Goal: Feedback & Contribution: Contribute content

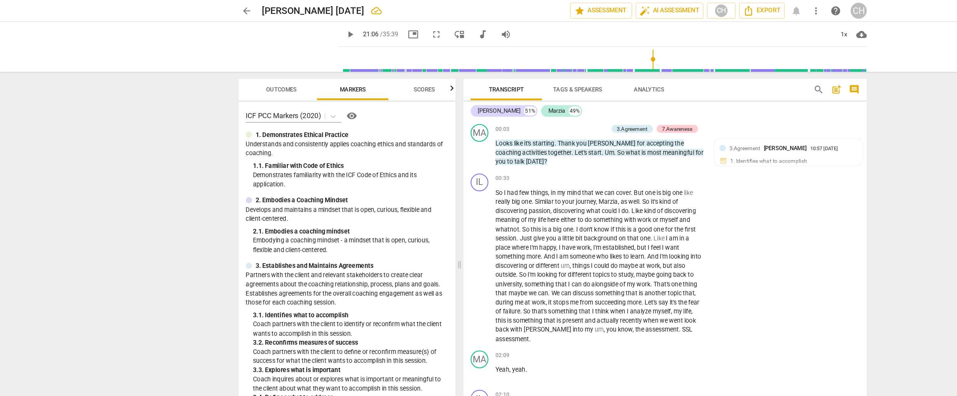
scroll to position [2684, 0]
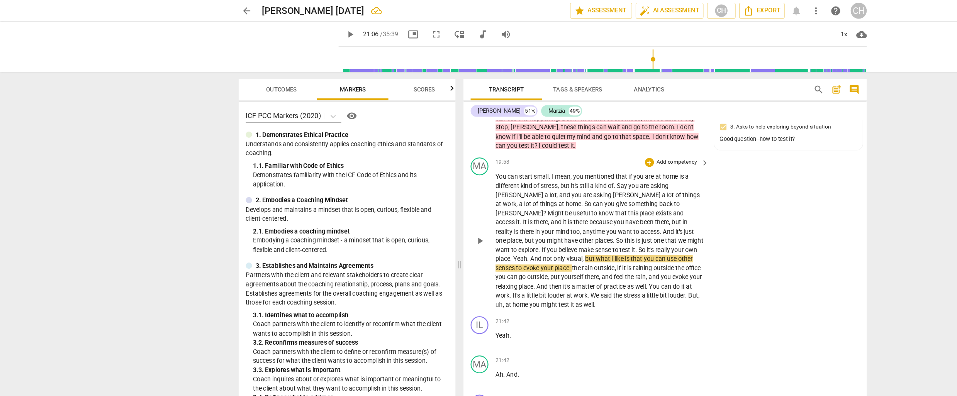
click at [516, 221] on span "but" at bounding box center [511, 224] width 9 height 6
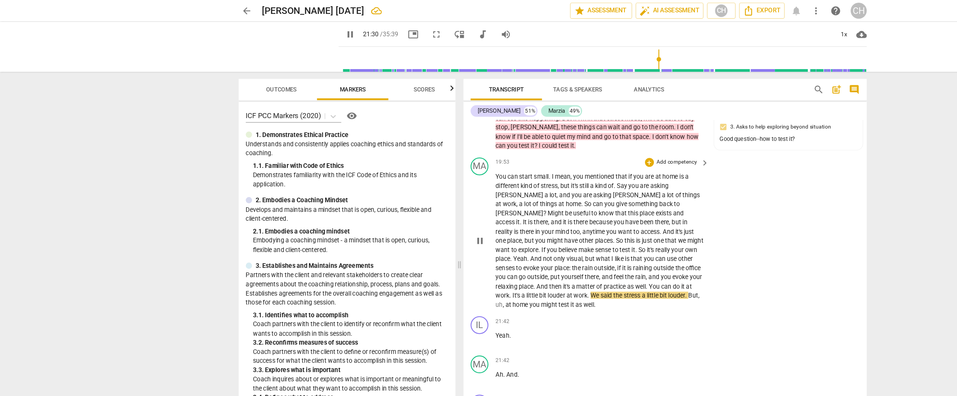
click at [520, 253] on span "We" at bounding box center [516, 256] width 8 height 6
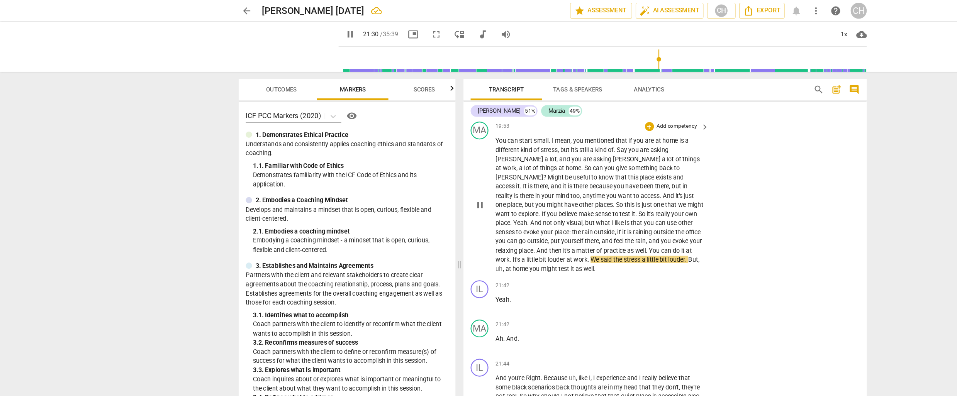
scroll to position [2714, 0]
click at [436, 257] on span "Yeah" at bounding box center [435, 260] width 12 height 6
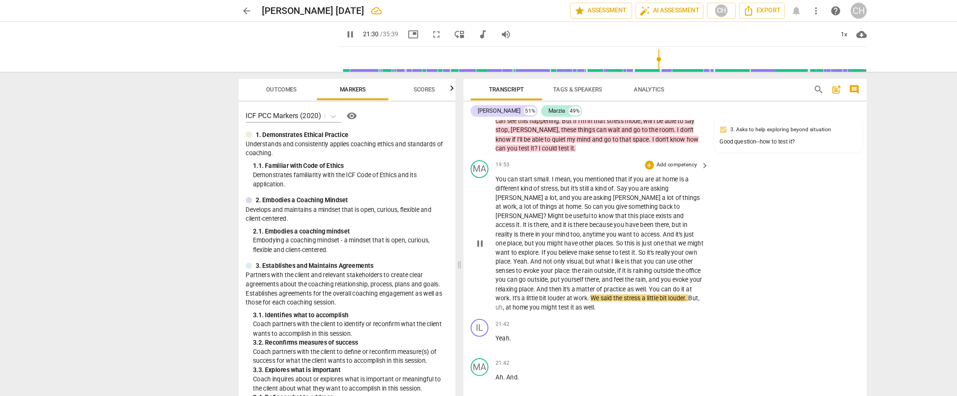
scroll to position [2685, 0]
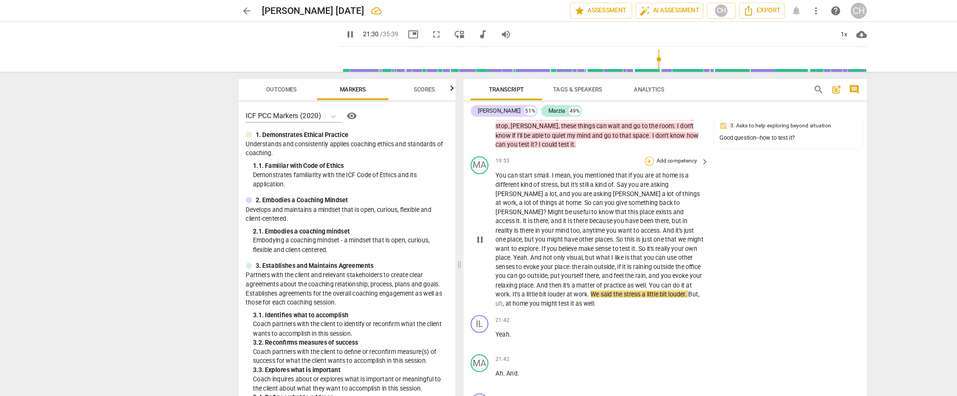
click at [561, 139] on div "+" at bounding box center [563, 140] width 8 height 8
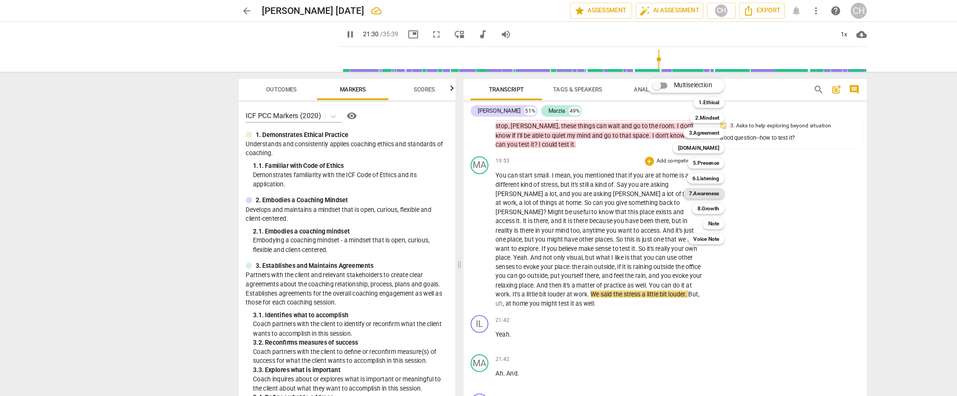
click at [613, 166] on b "7.Awareness" at bounding box center [610, 167] width 26 height 9
type input "1302"
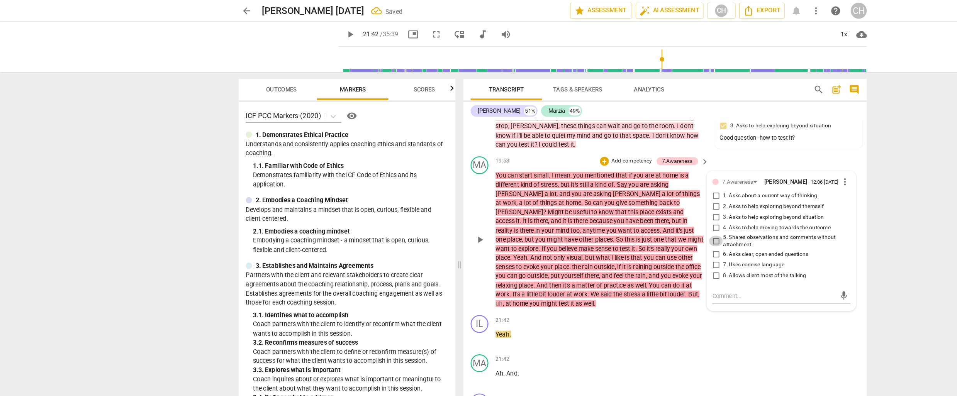
click at [619, 212] on input "5. Shares observations and comments without attachment" at bounding box center [620, 208] width 12 height 9
checkbox input "true"
click at [618, 260] on textarea at bounding box center [670, 256] width 107 height 7
type textarea "T"
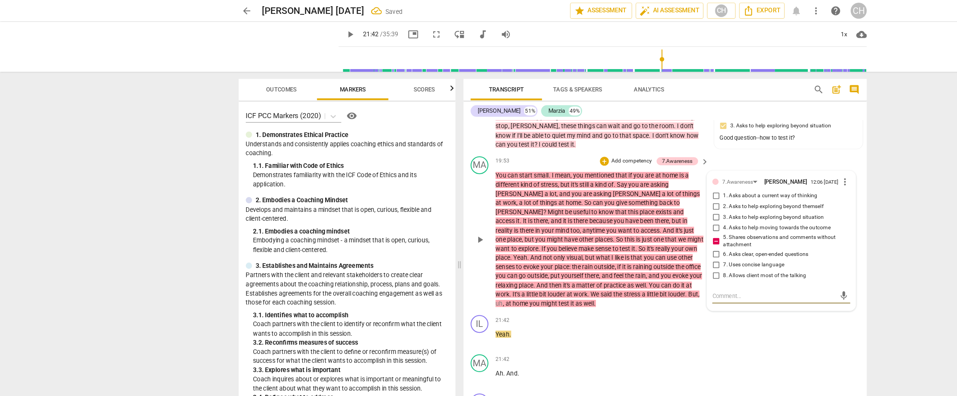
type textarea "T"
type textarea "Th"
type textarea "The"
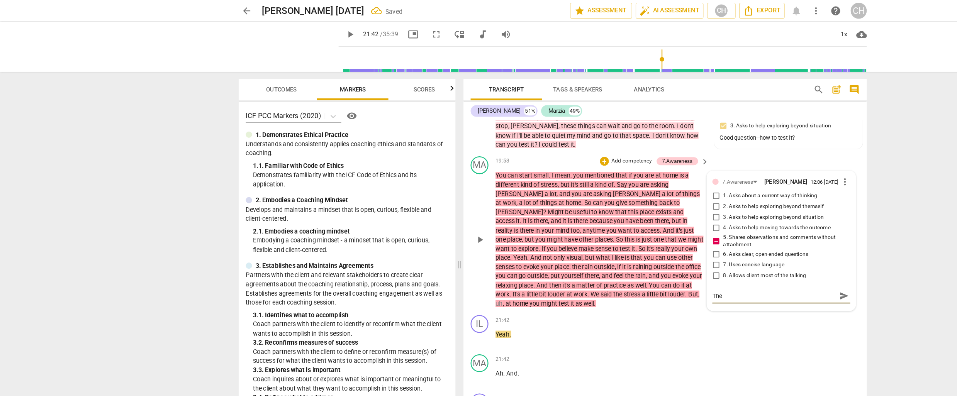
type textarea "Ther"
type textarea "There"
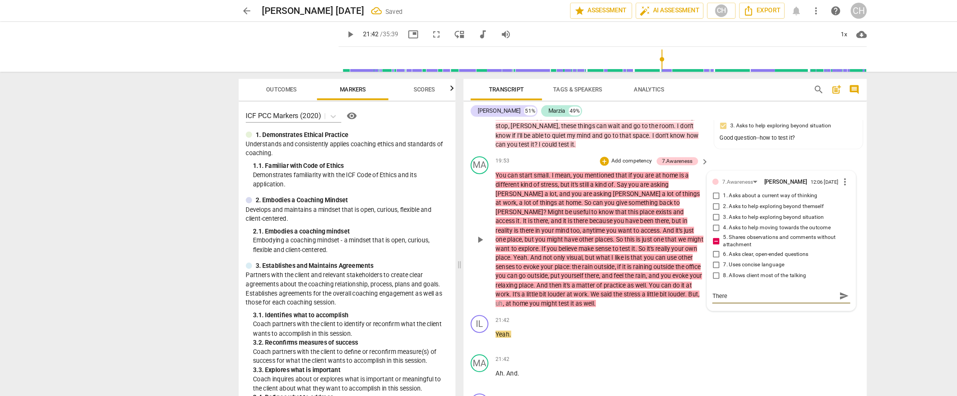
type textarea "There"
type textarea "There i"
type textarea "There is"
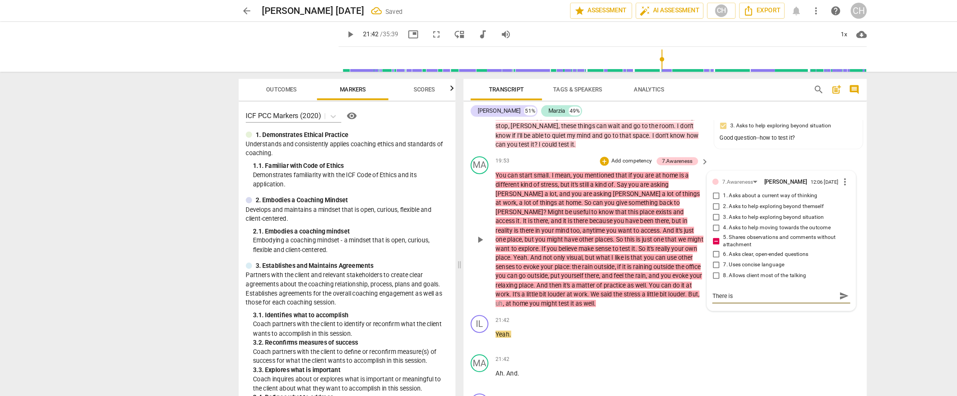
type textarea "There is"
type textarea "There is s"
type textarea "There is so"
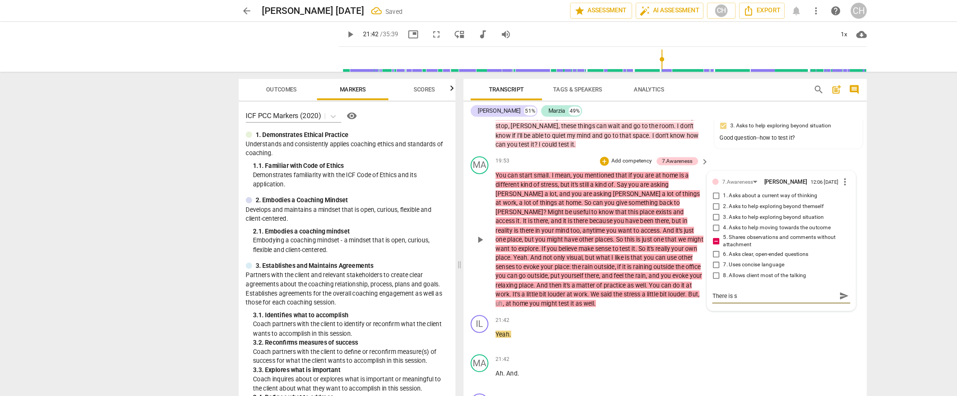
type textarea "There is so"
type textarea "There is som"
type textarea "There is some"
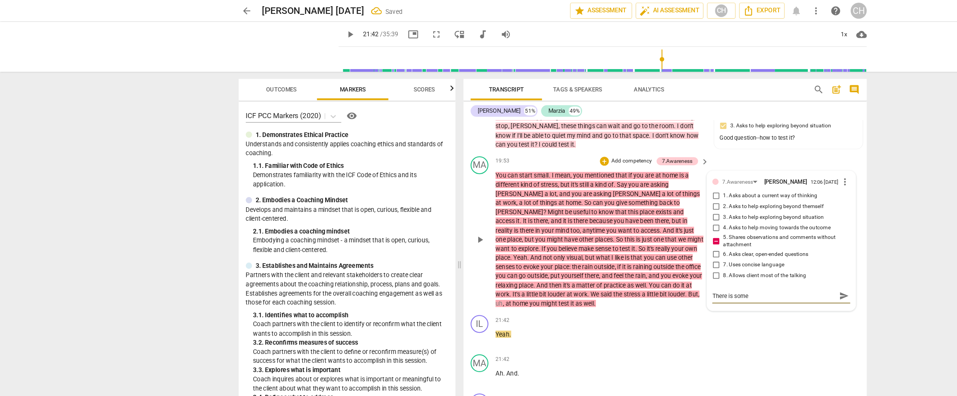
type textarea "There is some"
type textarea "There is some l"
type textarea "There is some le"
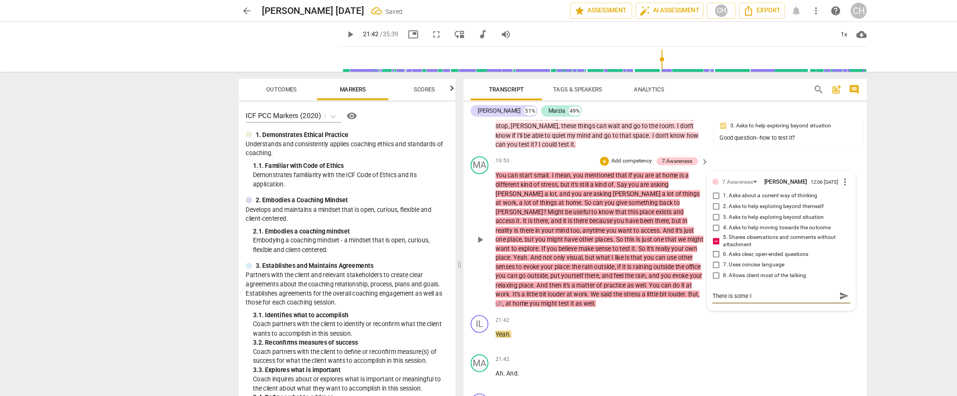
type textarea "There is some le"
type textarea "There is some lea"
type textarea "There is some lead"
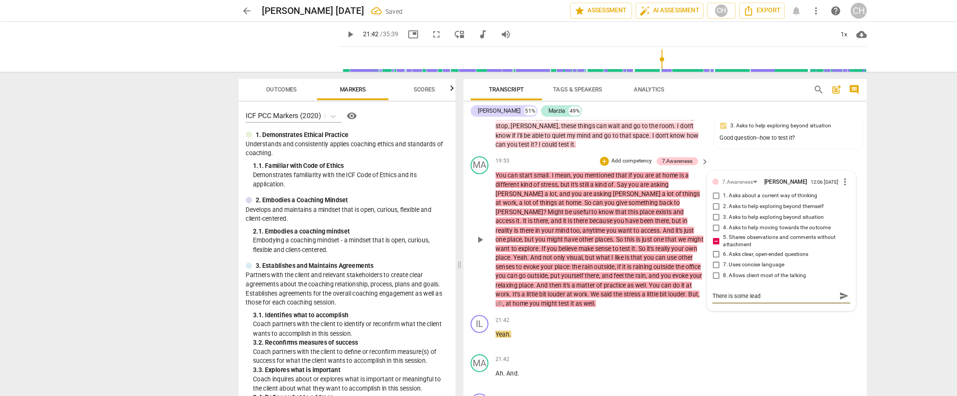
type textarea "There is some leadi"
type textarea "There is some leadin"
type textarea "There is some leading"
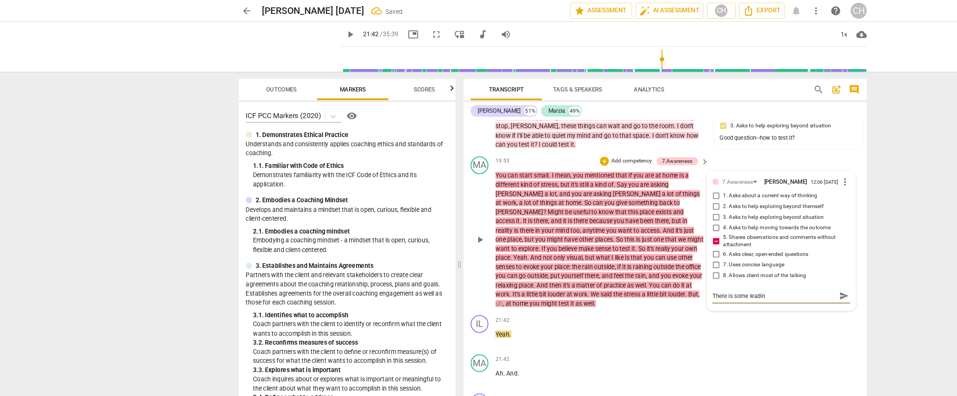
type textarea "There is some leading"
type textarea "There is some leading h"
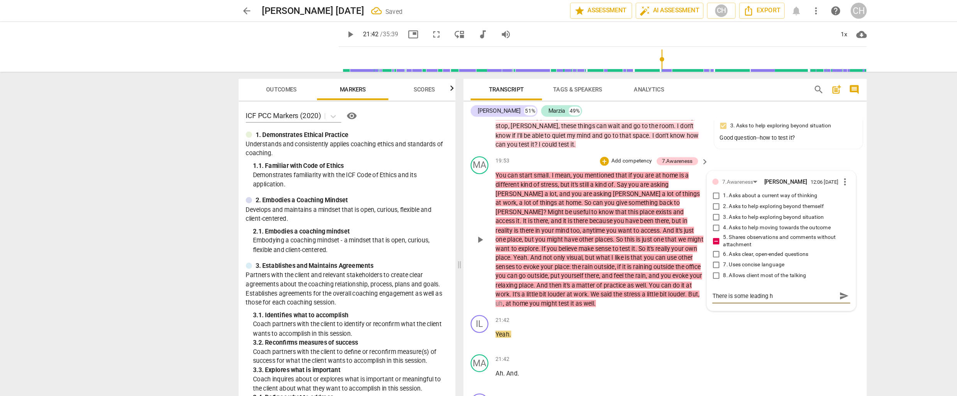
type textarea "There is some leading he"
type textarea "There is some leading her"
type textarea "There is some leading here"
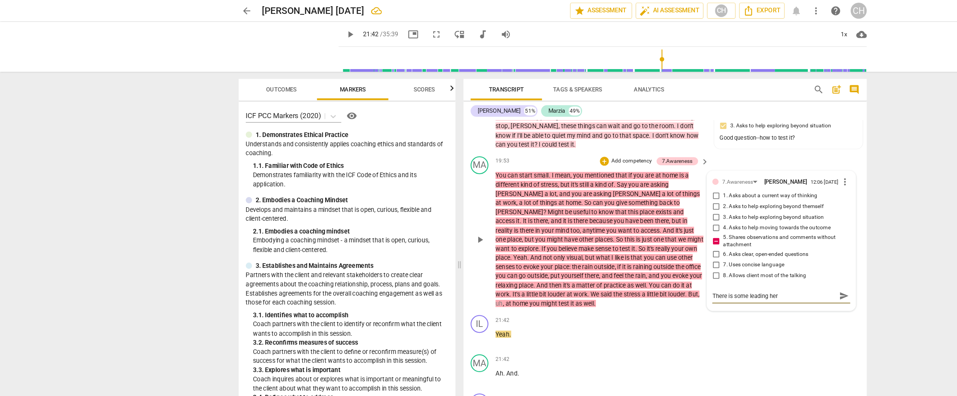
type textarea "There is some leading here"
type textarea "There is some leading here a"
type textarea "There is some leading here as"
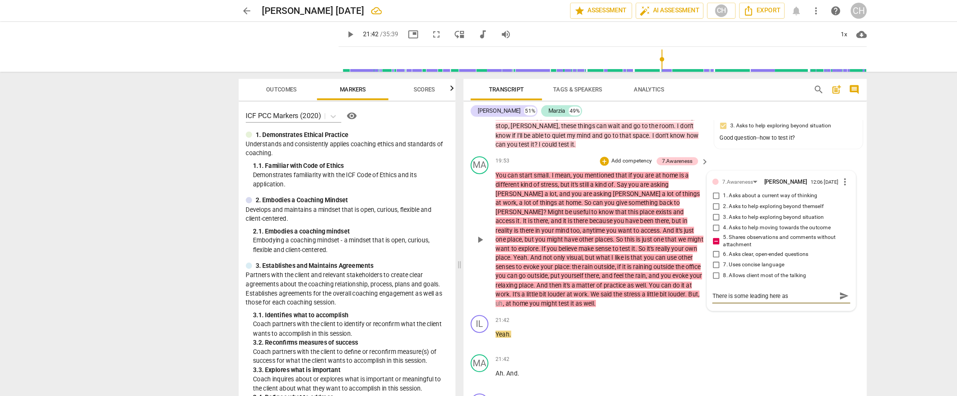
type textarea "There is some leading here as"
type textarea "There is some leading here as w"
type textarea "There is some leading here as we"
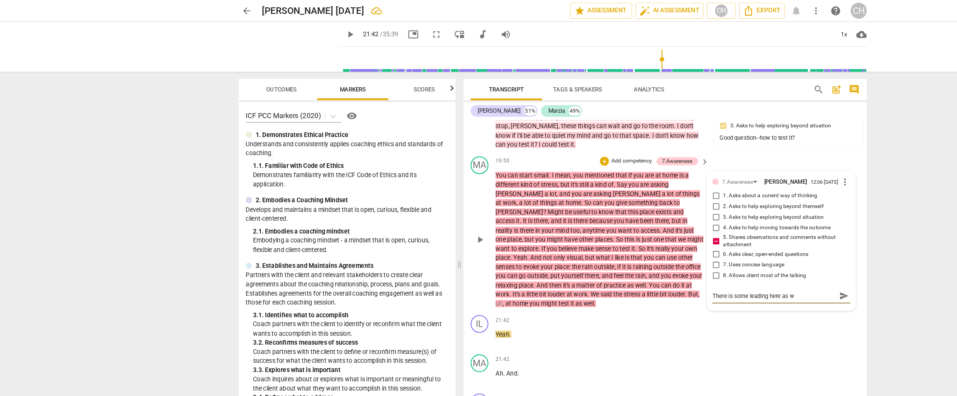
type textarea "There is some leading here as we"
type textarea "There is some leading here as wel"
type textarea "There is some leading here as well"
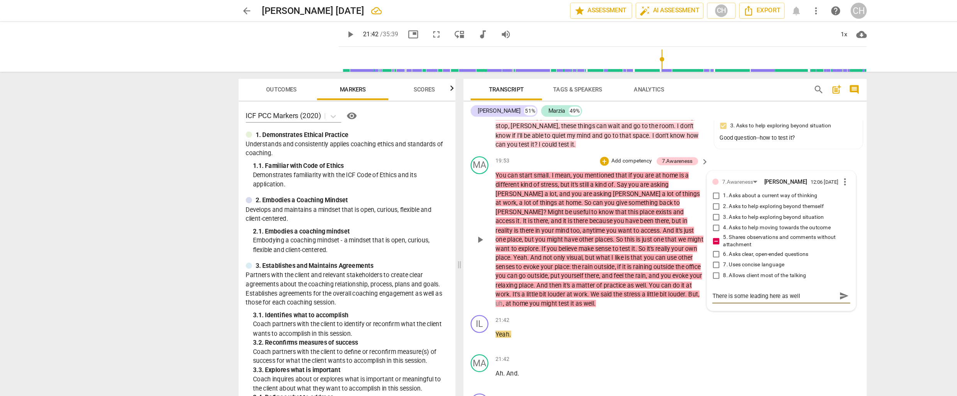
type textarea "There is some leading here as well"
type textarea "There is some leading here as well a"
type textarea "There is some leading here as well as"
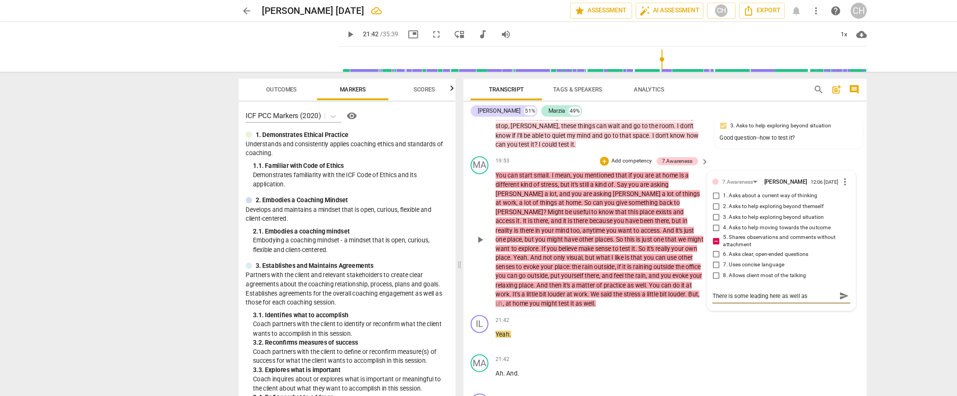
type textarea "There is some leading here as well as"
type textarea "There is some leading here as well as l"
type textarea "There is some leading here as well as li"
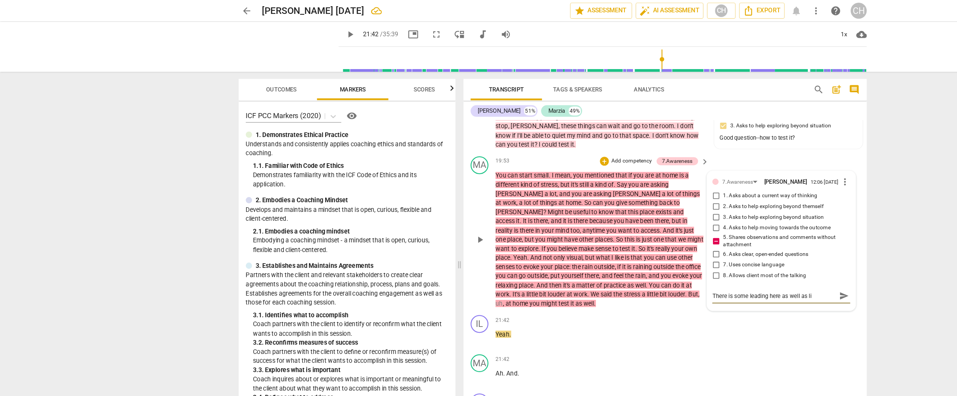
type textarea "There is some leading here as well as l"
type textarea "There is some leading here as well as le"
type textarea "There is some leading here as well as les"
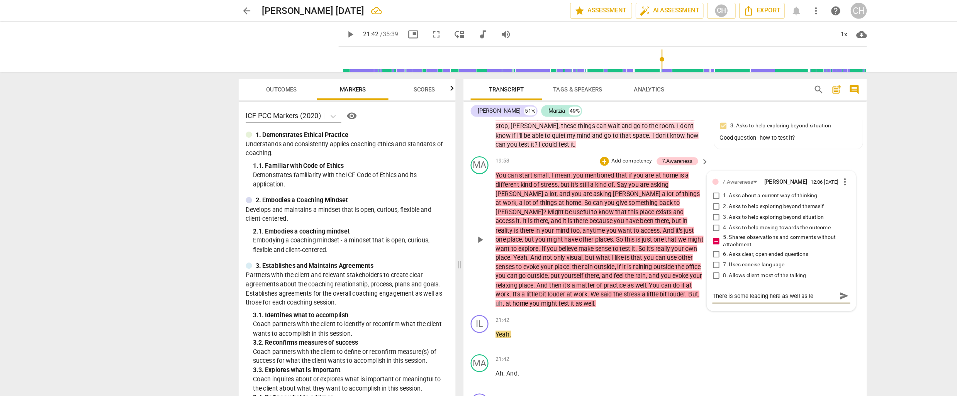
type textarea "There is some leading here as well as les"
type textarea "There is some leading here as well as less"
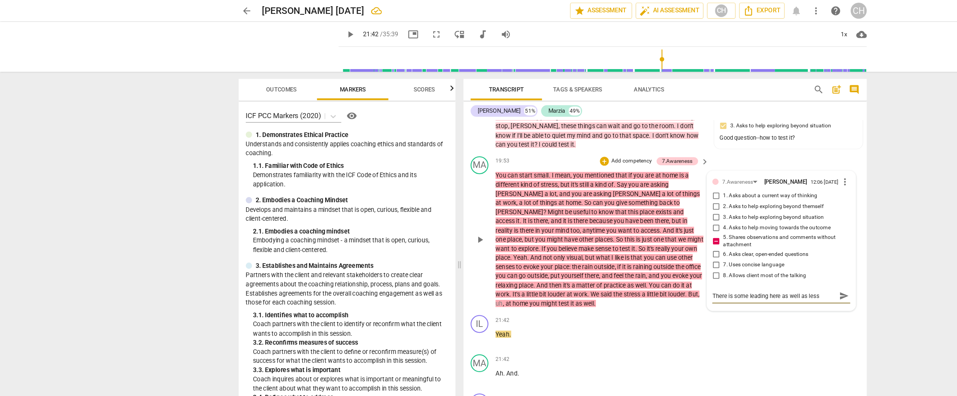
type textarea "There is some leading here as well as less c"
type textarea "There is some leading here as well as less co"
type textarea "There is some leading here as well as less con"
type textarea "There is some leading here as well as less conc"
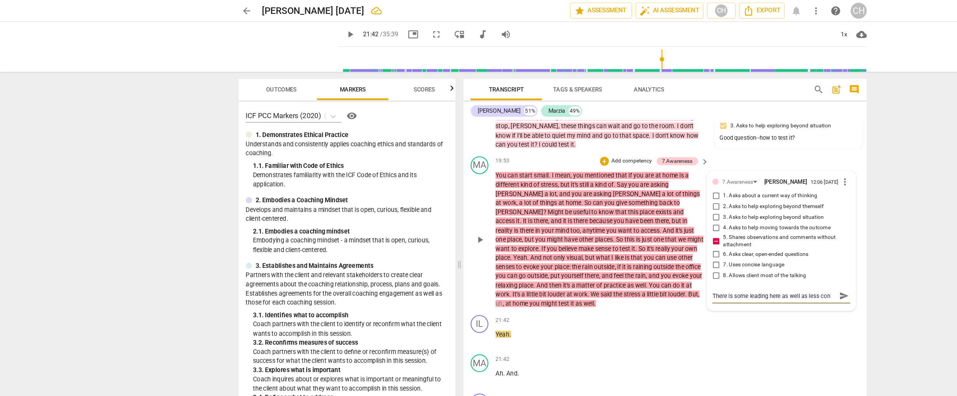
type textarea "There is some leading here as well as less conc"
type textarea "There is some leading here as well as less conci"
type textarea "There is some leading here as well as less concie"
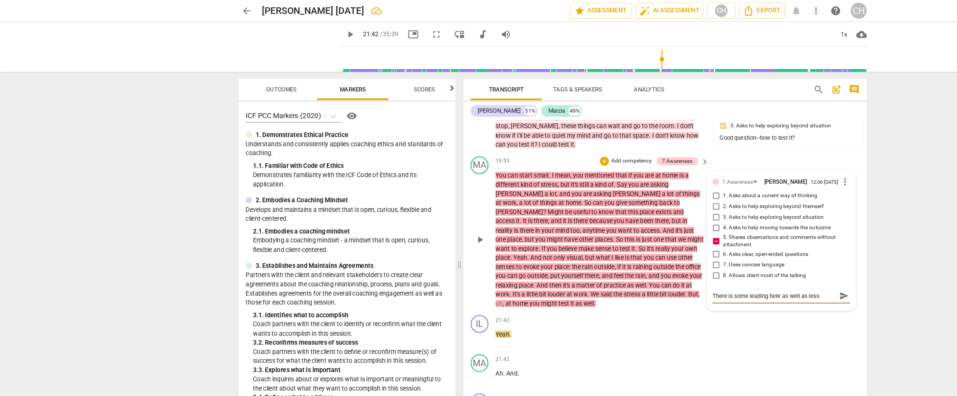
scroll to position [6, 0]
type textarea "There is some leading here as well as less conci"
type textarea "There is some leading here as well as less concis"
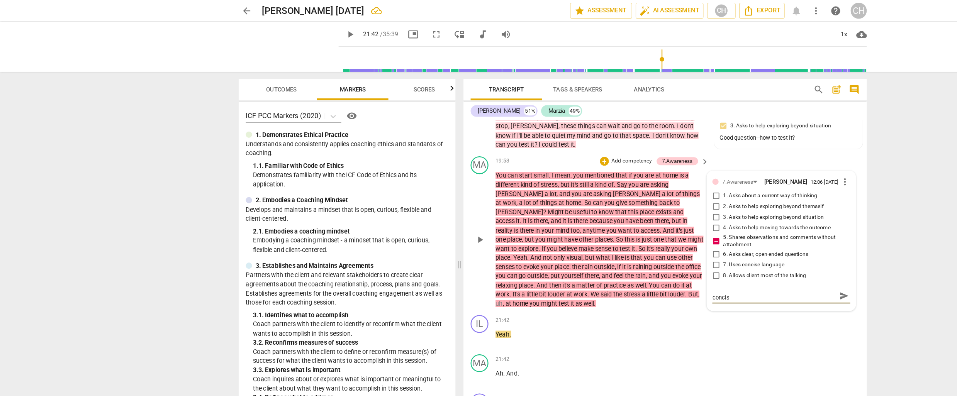
type textarea "There is some leading here as well as less concise"
type textarea "There is some leading here as well as less concise l"
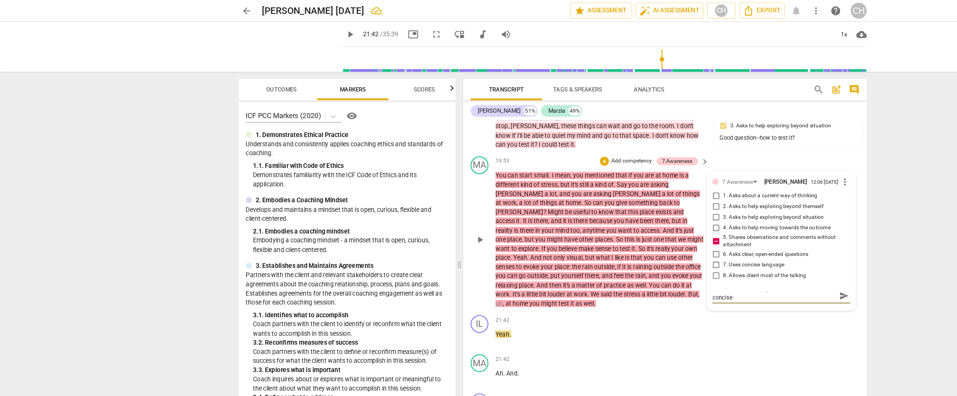
type textarea "There is some leading here as well as less concise l"
type textarea "There is some leading here as well as less concise la"
type textarea "There is some leading here as well as less concise lan"
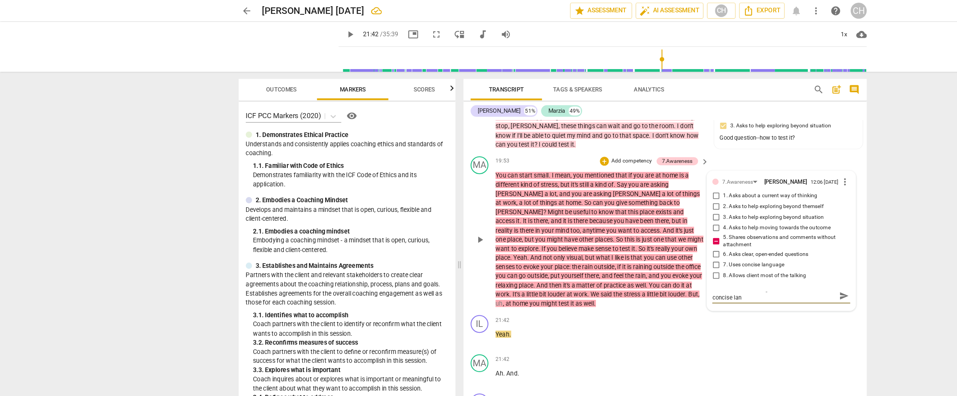
scroll to position [0, 0]
type textarea "There is some leading here as well as less concise lang"
type textarea "There is some leading here as well as less concise langa"
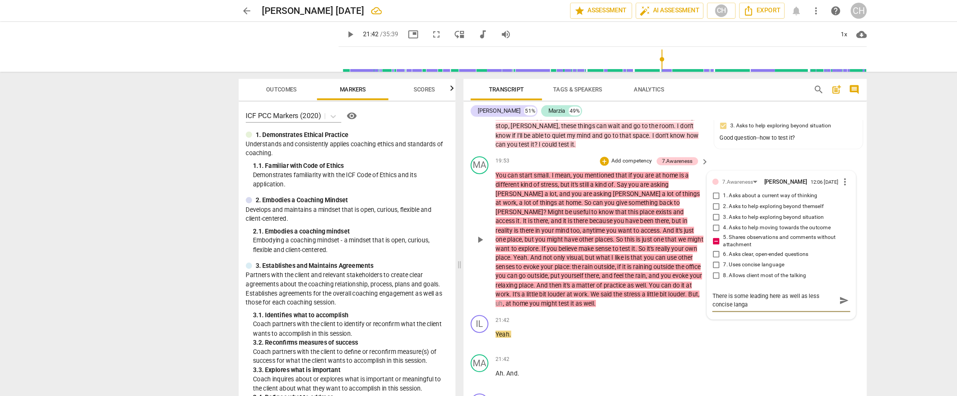
type textarea "There is some leading here as well as less concise langau"
type textarea "There is some leading here as well as less concise langaug"
type textarea "There is some leading here as well as less concise langauge"
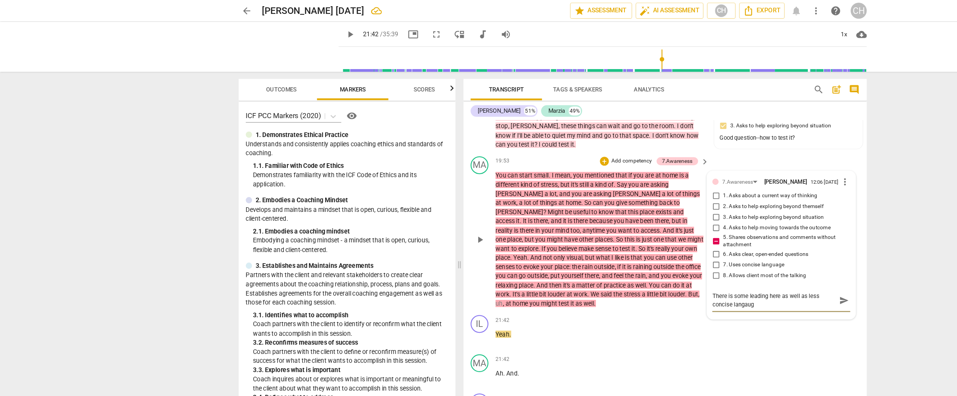
type textarea "There is some leading here as well as less concise langauge"
type textarea "There is some leading here as well as less concise langauge."
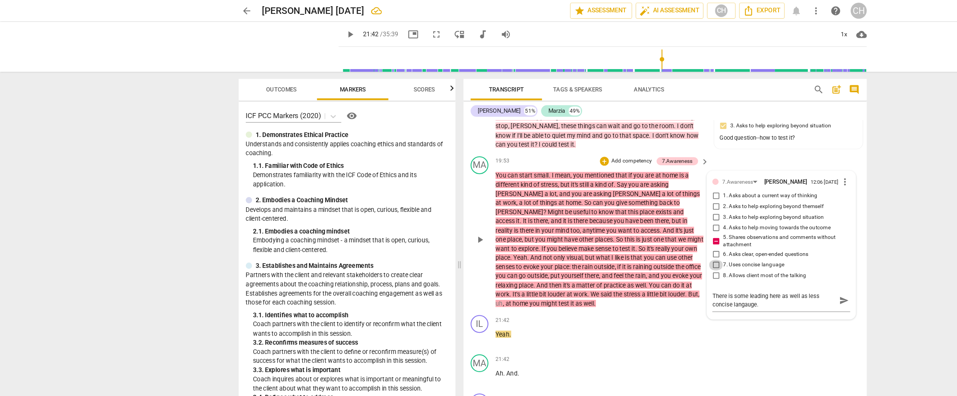
click at [619, 232] on input "7. Uses concise language" at bounding box center [620, 229] width 12 height 9
checkbox input "true"
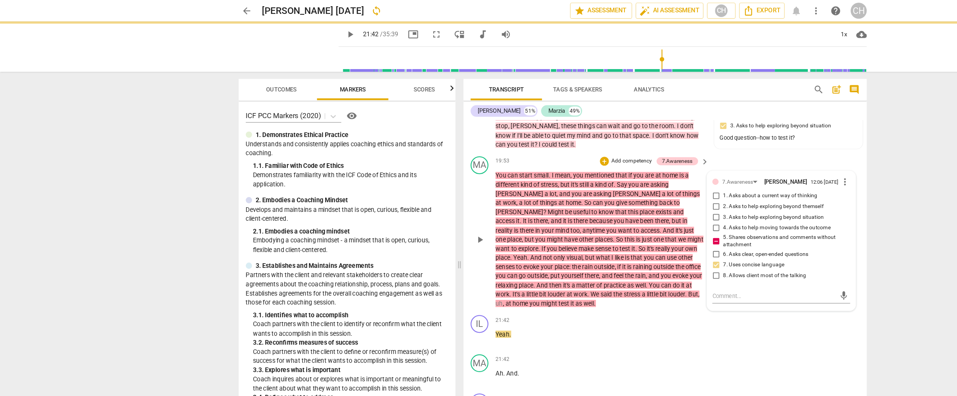
click at [619, 232] on input "7. Uses concise language" at bounding box center [620, 229] width 12 height 9
checkbox input "true"
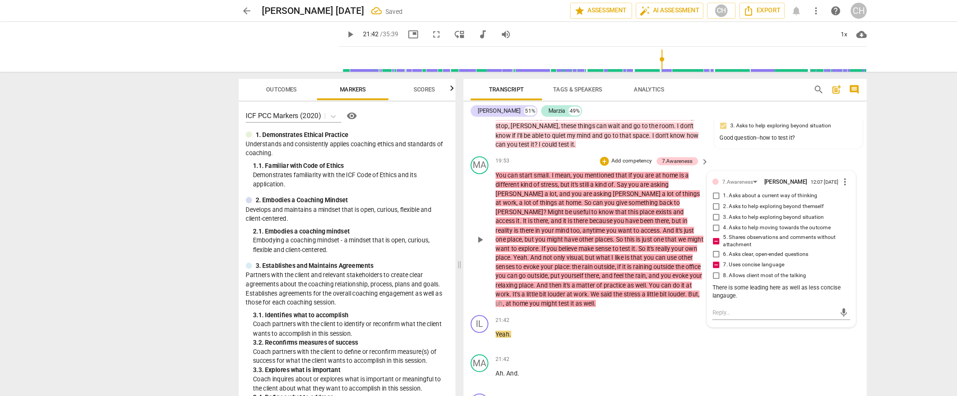
click at [515, 212] on span "make" at bounding box center [508, 215] width 14 height 6
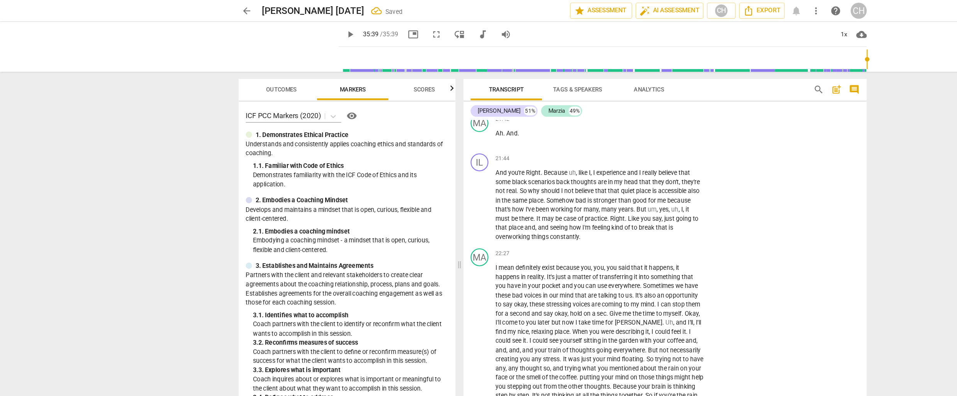
scroll to position [2895, 0]
click at [445, 145] on span "you're" at bounding box center [447, 148] width 15 height 6
type input "2139"
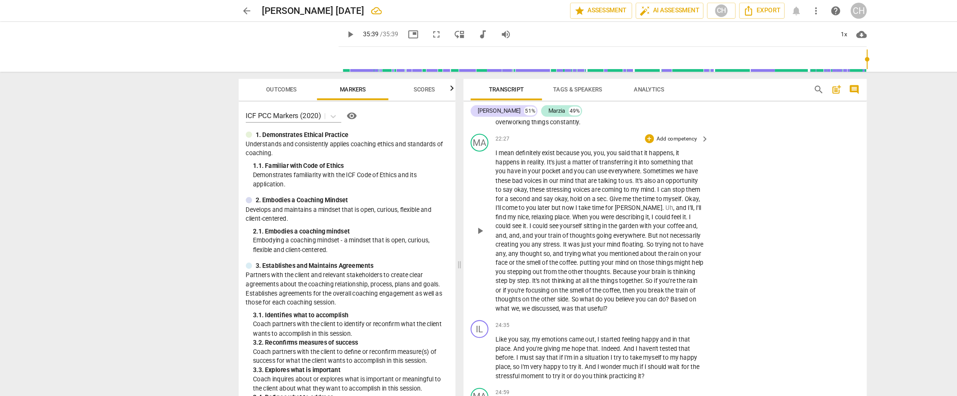
scroll to position [2994, 0]
click at [561, 115] on div "+" at bounding box center [563, 119] width 8 height 8
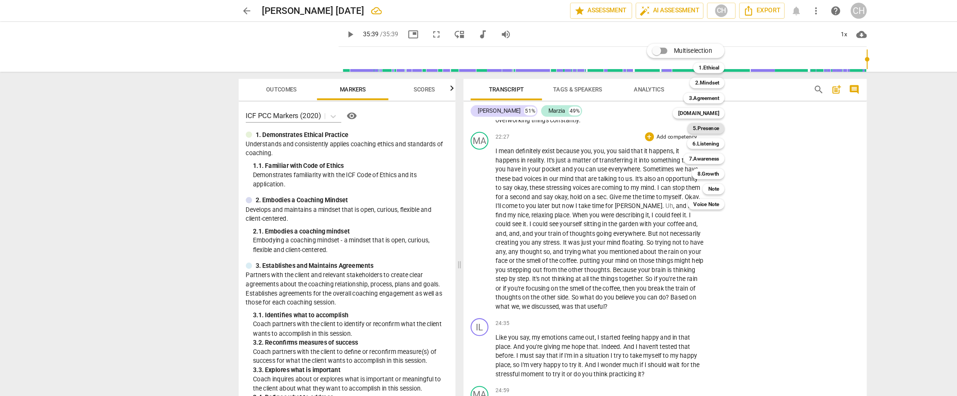
click at [612, 112] on b "5.Presence" at bounding box center [611, 111] width 23 height 9
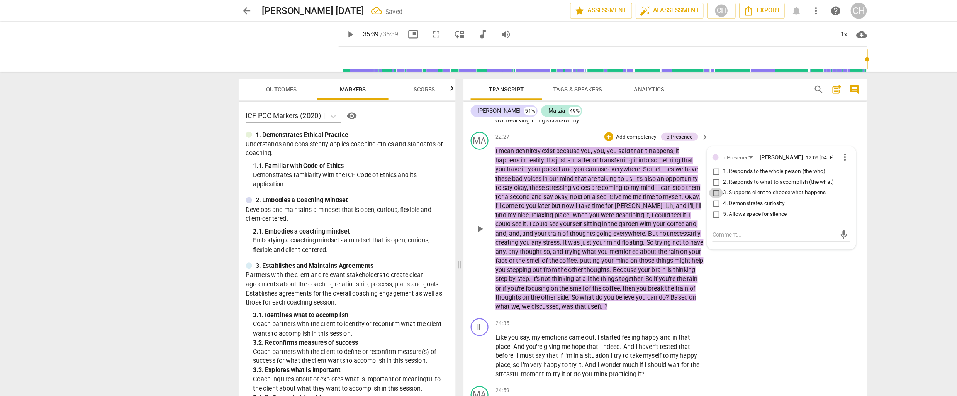
click at [620, 163] on input "3. Supports client to choose what happens" at bounding box center [620, 167] width 12 height 9
checkbox input "true"
click at [618, 200] on textarea at bounding box center [670, 203] width 107 height 7
type textarea "Y"
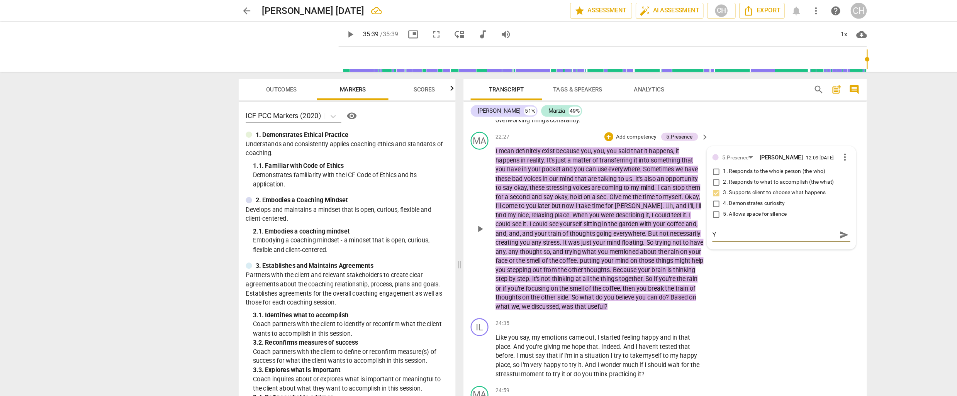
type textarea "Yo"
type textarea "You"
type textarea "Your"
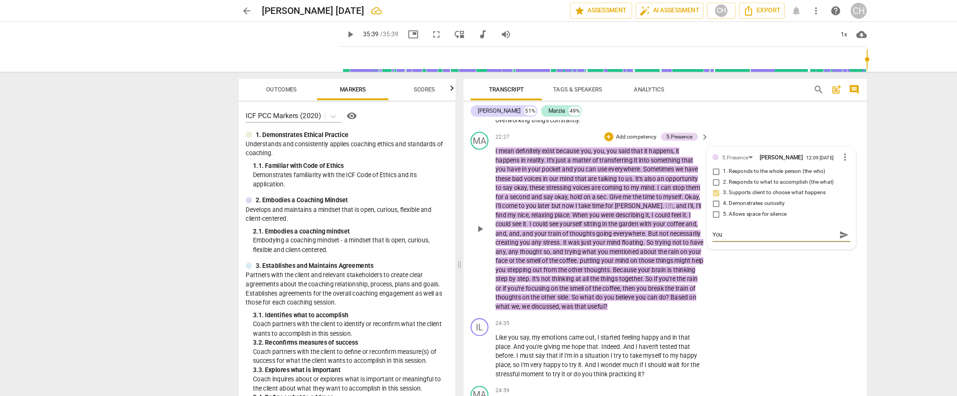
type textarea "Your"
type textarea "Your Q"
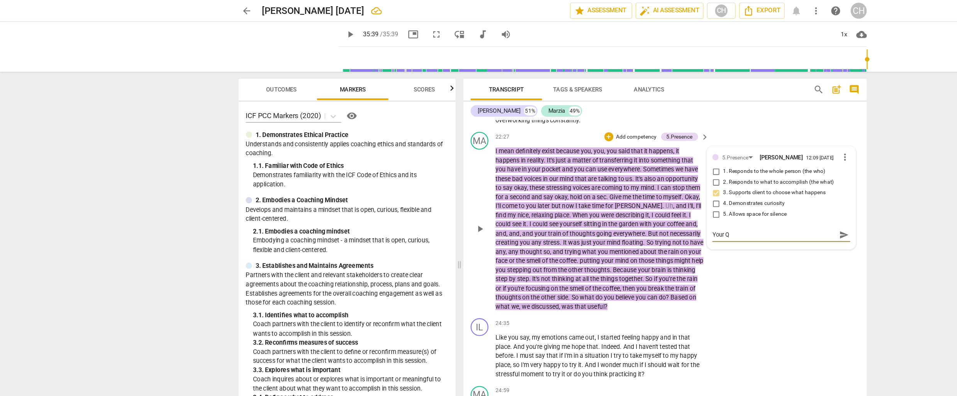
type textarea "Your Q:"
type textarea "Your Q: B"
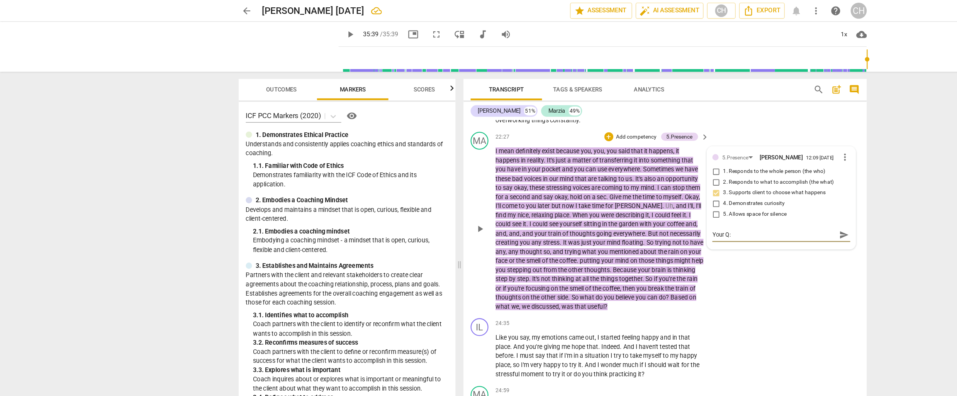
type textarea "Your Q: B"
type textarea "Your Q: Ba"
type textarea "Your Q: Bas"
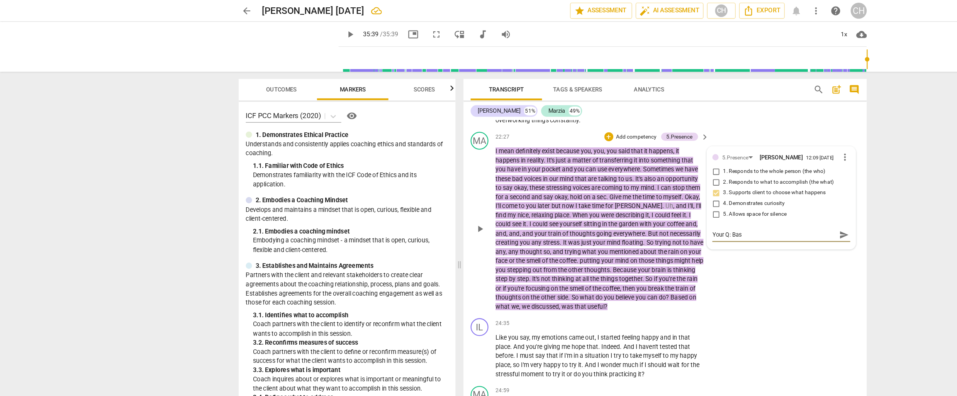
type textarea "Your Q: Base"
type textarea "Your Q: Based"
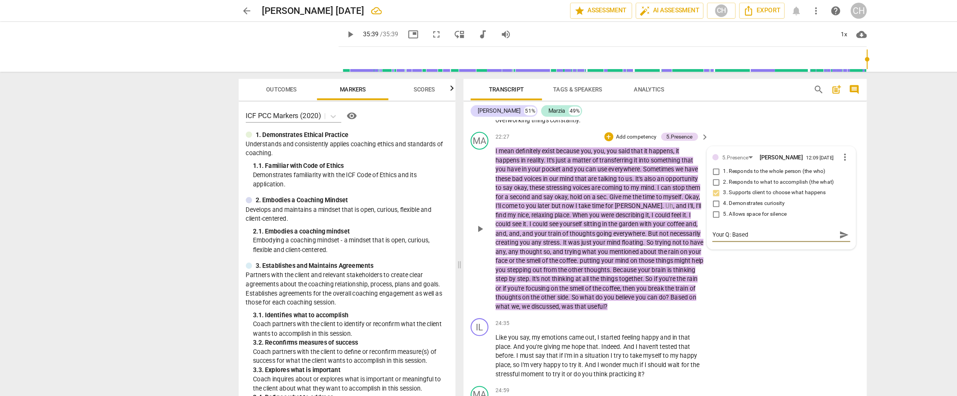
type textarea "Your Q: Based"
type textarea "Your Q: Based o"
type textarea "Your Q: Based on"
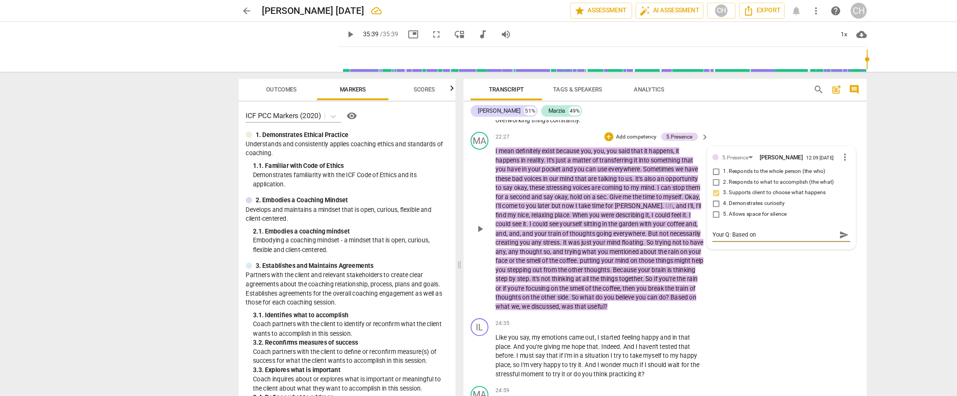
type textarea "Your Q: Based on"
type textarea "Your Q: Based on w"
type textarea "Your Q: Based on wh"
type textarea "Your Q: Based on wha"
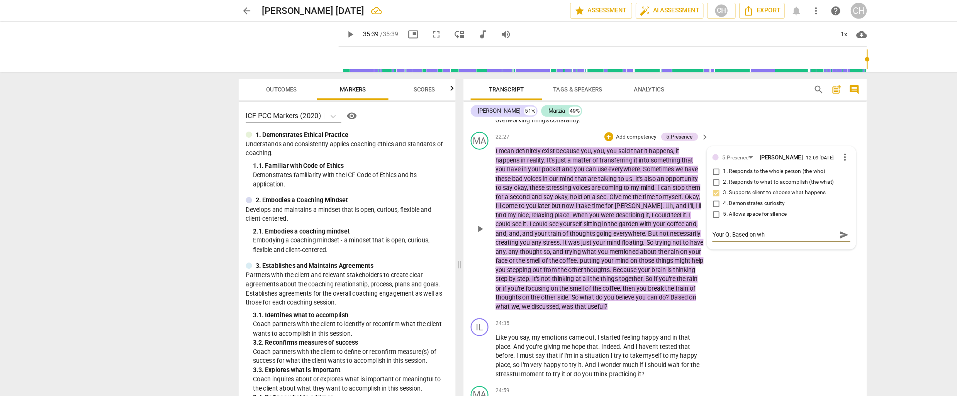
type textarea "Your Q: Based on wha"
type textarea "Your Q: Based on what"
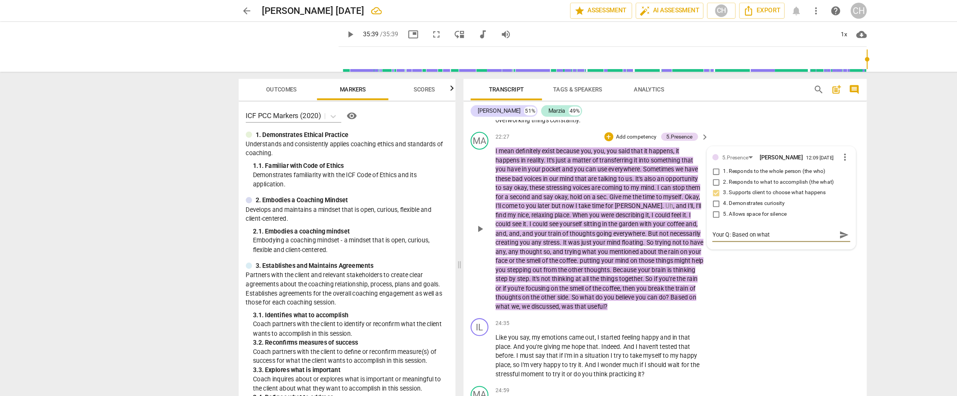
type textarea "Your Q: Based on what w"
type textarea "Your Q: Based on what we"
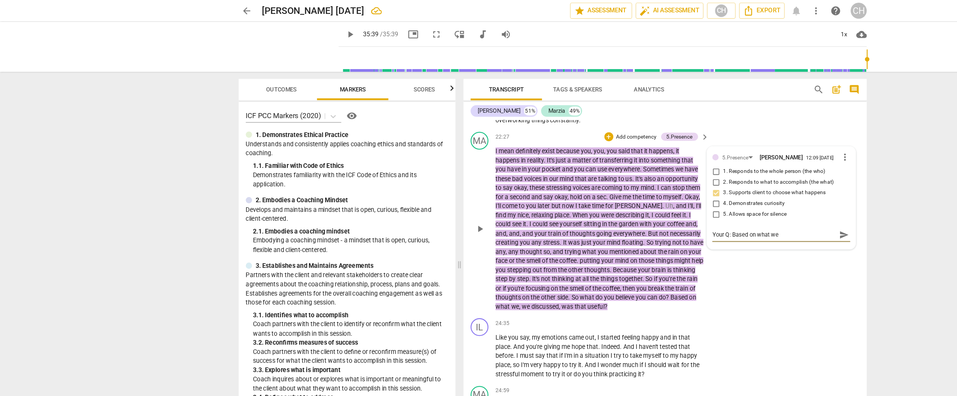
type textarea "Your Q: Based on what we"
type textarea "Your Q: Based on what we d"
type textarea "Your Q: Based on what we di"
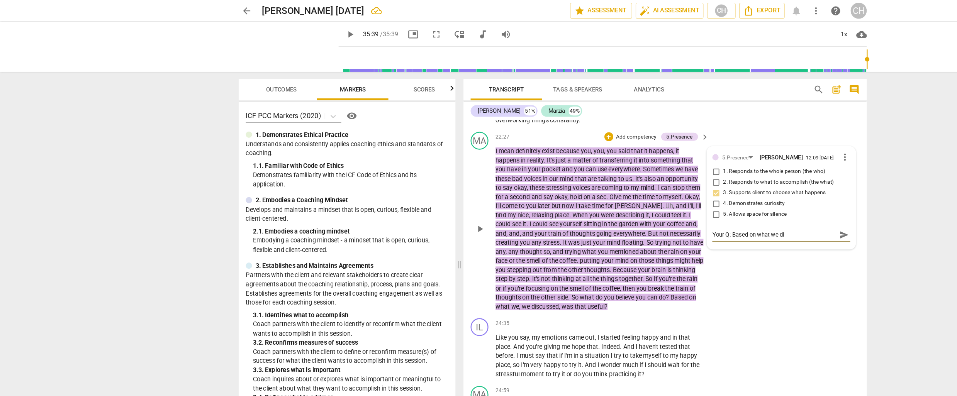
type textarea "Your Q: Based on what we dis"
type textarea "Your Q: Based on what we disc"
type textarea "Your Q: Based on what we discu"
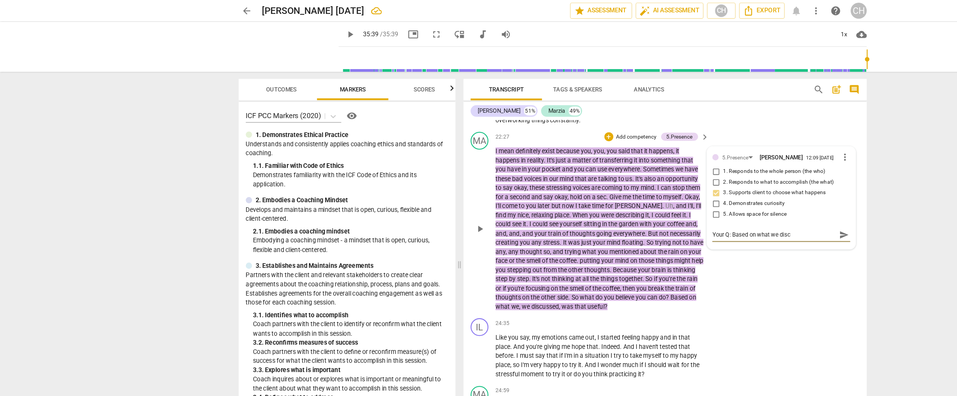
type textarea "Your Q: Based on what we discu"
type textarea "Your Q: Based on what we discus"
type textarea "Your Q: Based on what we discuss"
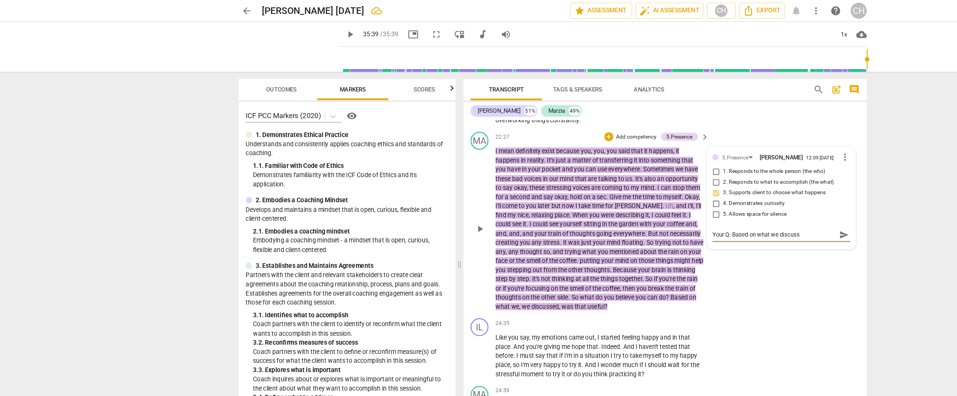
type textarea "Your Q: Based on what we discusse"
type textarea "Your Q: Based on what we discussed"
type textarea "Your Q: Based on what we discussed,"
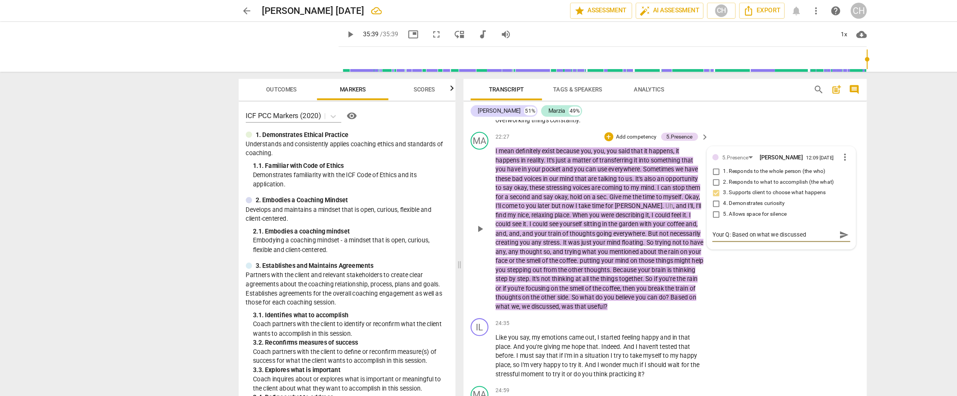
type textarea "Your Q: Based on what we discussed,"
click at [633, 200] on textarea "Your Q: Based on what we discussed, useful? serves to le" at bounding box center [670, 207] width 107 height 15
click at [717, 200] on textarea "Your Q: "Based on what we discussed, useful? serves to le" at bounding box center [670, 207] width 107 height 15
click at [640, 206] on textarea "Your Q: "Based on what we discussed, useful?" serves to le" at bounding box center [670, 207] width 107 height 15
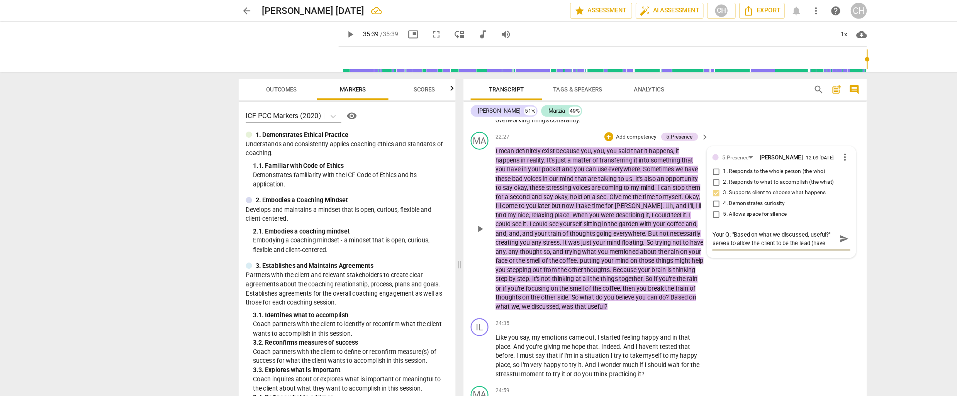
scroll to position [6, 0]
click at [617, 206] on textarea "Your Q: "Based on what we discussed, useful?" serves to allow the client to be …" at bounding box center [670, 207] width 107 height 15
click at [641, 204] on textarea "Your Q: "Based on what we discussed, useful?" serves to allow the client to be …" at bounding box center [670, 207] width 107 height 15
click at [549, 116] on p "Add competency" at bounding box center [551, 119] width 37 height 7
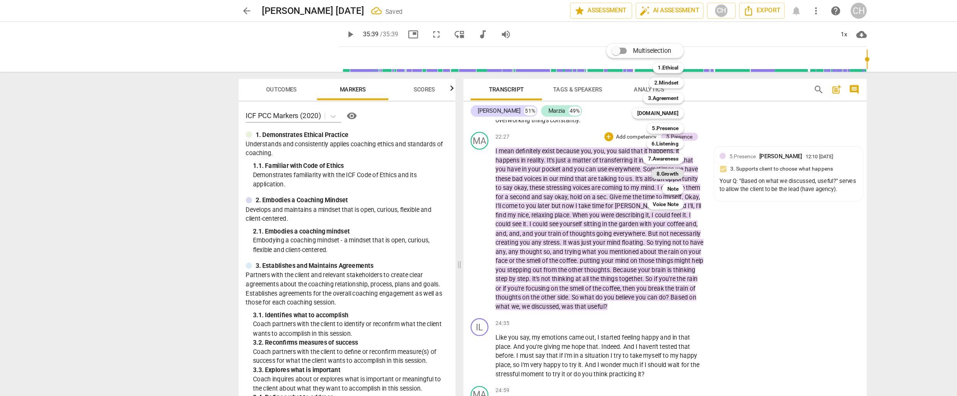
click at [575, 151] on b "8.Growth" at bounding box center [578, 150] width 19 height 9
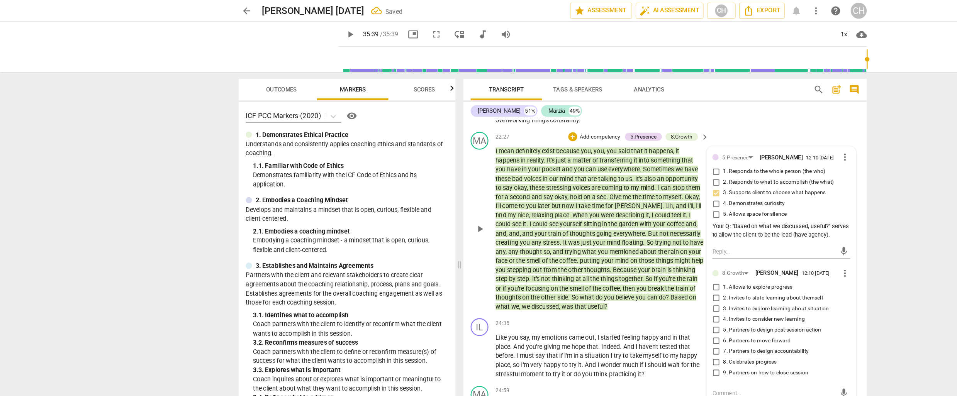
click at [620, 282] on input "5. Partners to design post-session action" at bounding box center [620, 286] width 12 height 9
click at [551, 297] on span "And" at bounding box center [545, 300] width 11 height 6
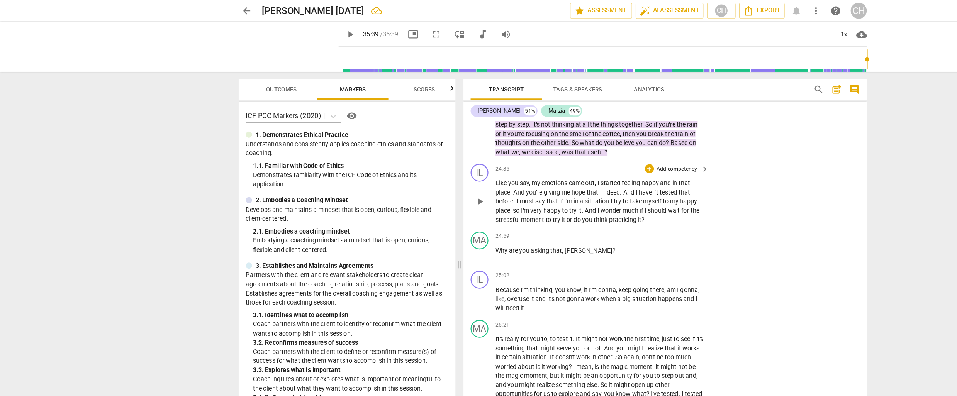
scroll to position [3129, 0]
click at [560, 200] on div "+" at bounding box center [563, 204] width 8 height 8
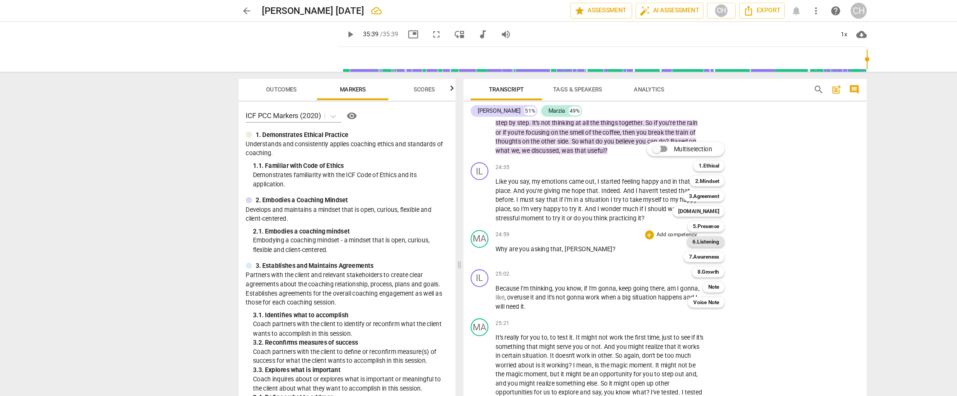
click at [610, 210] on b "6.Listening" at bounding box center [611, 209] width 23 height 9
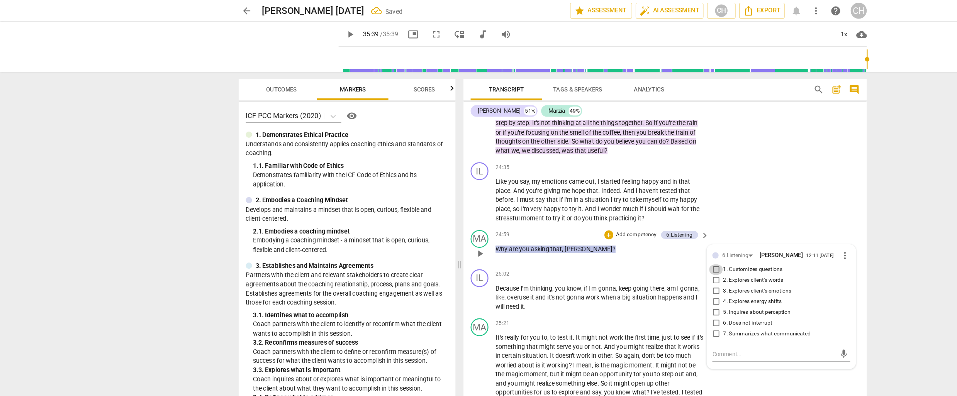
click at [620, 229] on input "1. Customizes questions" at bounding box center [620, 233] width 12 height 9
click at [622, 303] on textarea at bounding box center [670, 306] width 107 height 7
click at [500, 258] on p "Because I'm thinking , you know , if I'm gonna , keep going there , am I gonna …" at bounding box center [519, 258] width 181 height 24
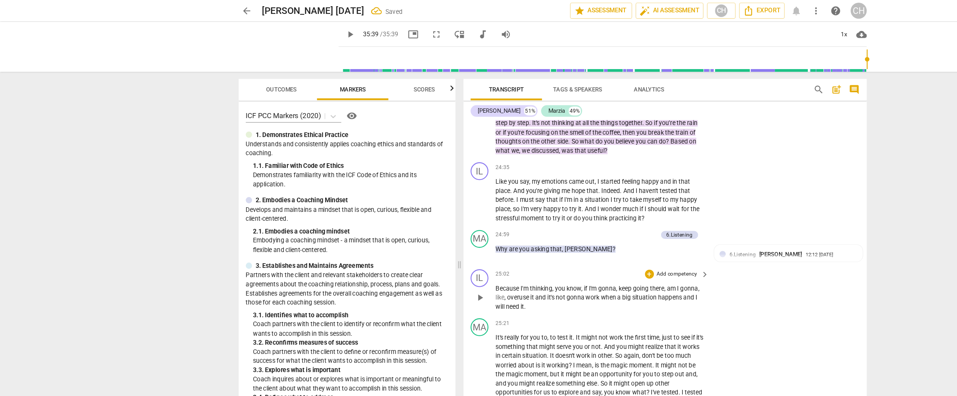
click at [461, 247] on span "thinking" at bounding box center [468, 250] width 19 height 6
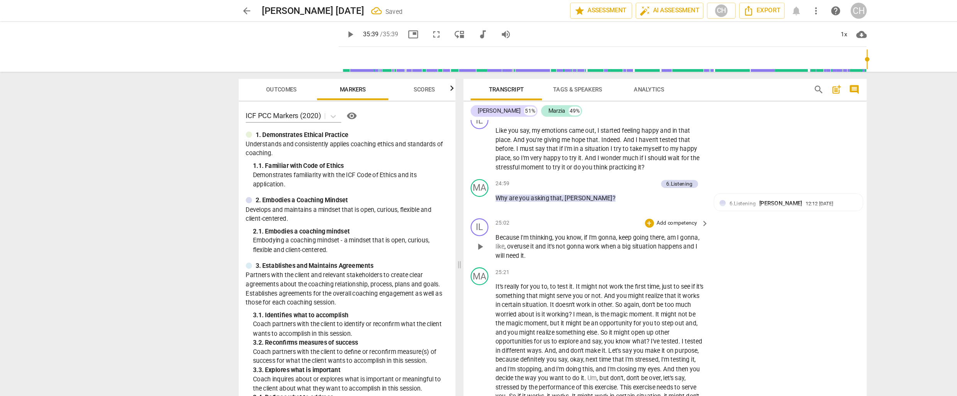
scroll to position [3174, 0]
click at [299, 30] on span "play_arrow" at bounding box center [303, 29] width 9 height 9
click at [299, 28] on span "play_arrow" at bounding box center [303, 29] width 9 height 9
click at [441, 202] on span "Because" at bounding box center [440, 205] width 22 height 6
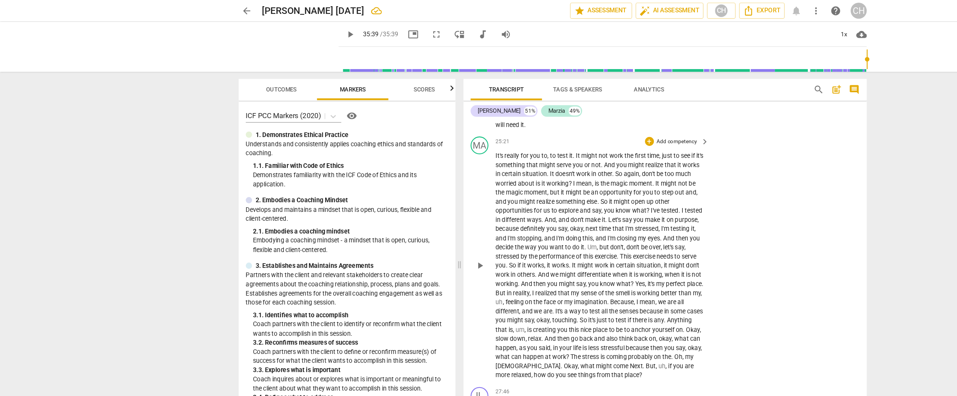
scroll to position [3286, 0]
click at [561, 120] on div "+" at bounding box center [563, 124] width 8 height 8
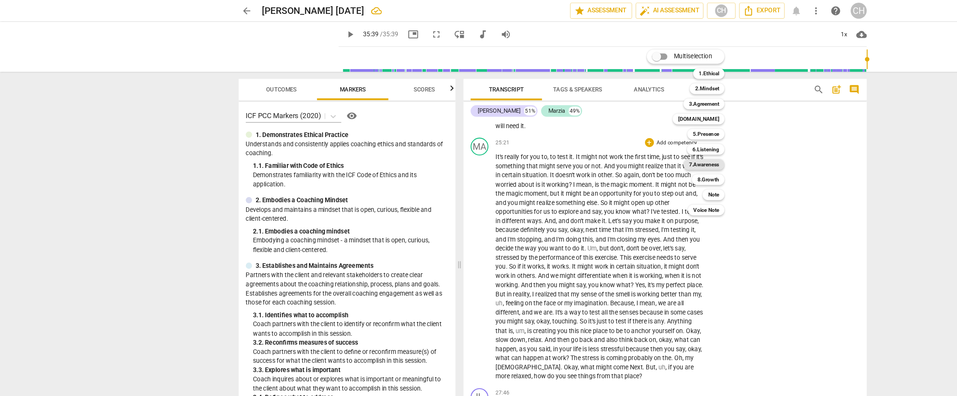
click at [612, 141] on b "7.Awareness" at bounding box center [610, 142] width 26 height 9
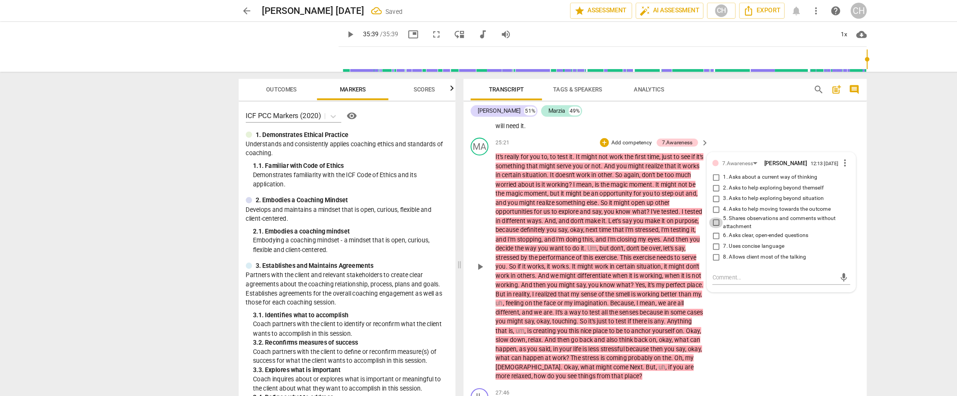
click at [620, 189] on input "5. Shares observations and comments without attachment" at bounding box center [620, 193] width 12 height 9
click at [619, 209] on input "7. Uses concise language" at bounding box center [620, 213] width 12 height 9
click at [533, 252] on span "the" at bounding box center [528, 255] width 9 height 6
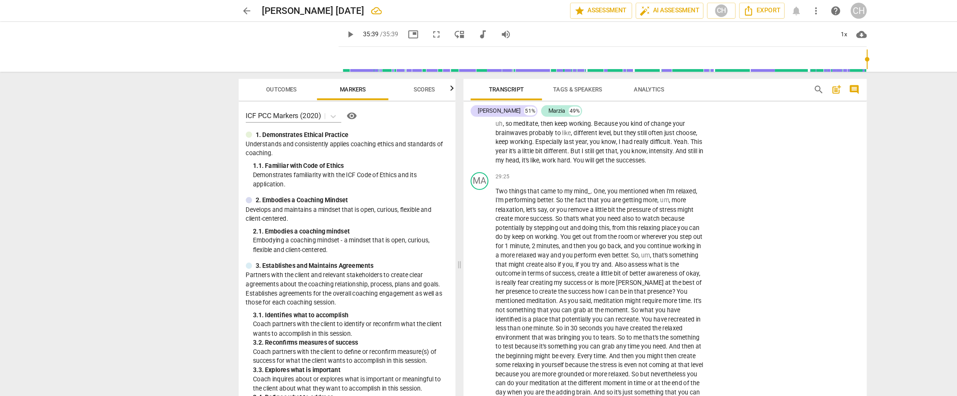
scroll to position [3655, 0]
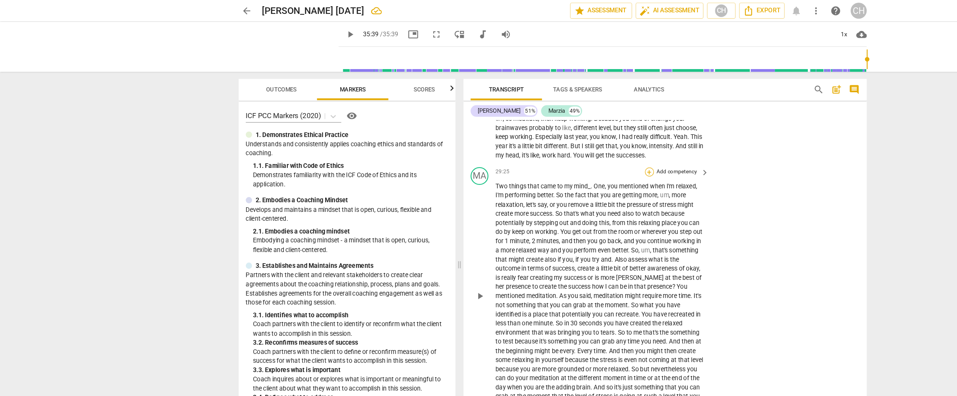
click at [561, 149] on div "+" at bounding box center [563, 149] width 8 height 8
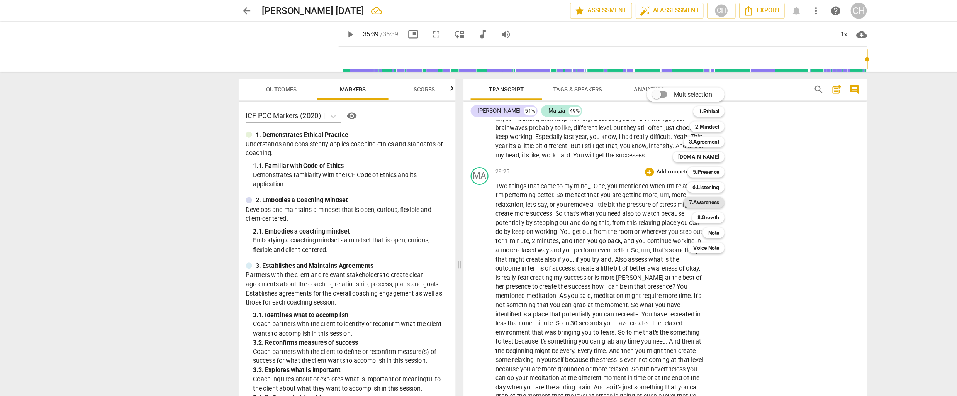
click at [609, 173] on b "7.Awareness" at bounding box center [610, 175] width 26 height 9
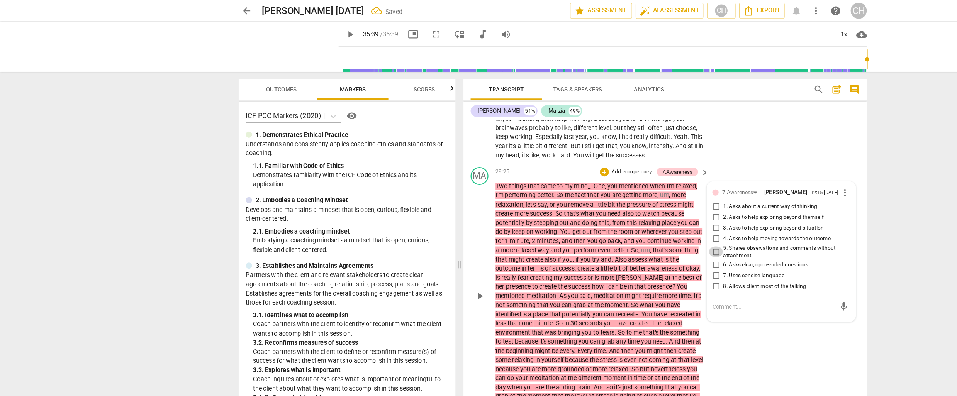
click at [620, 220] on input "5. Shares observations and comments without attachment" at bounding box center [620, 218] width 12 height 9
click at [619, 240] on input "7. Uses concise language" at bounding box center [620, 239] width 12 height 9
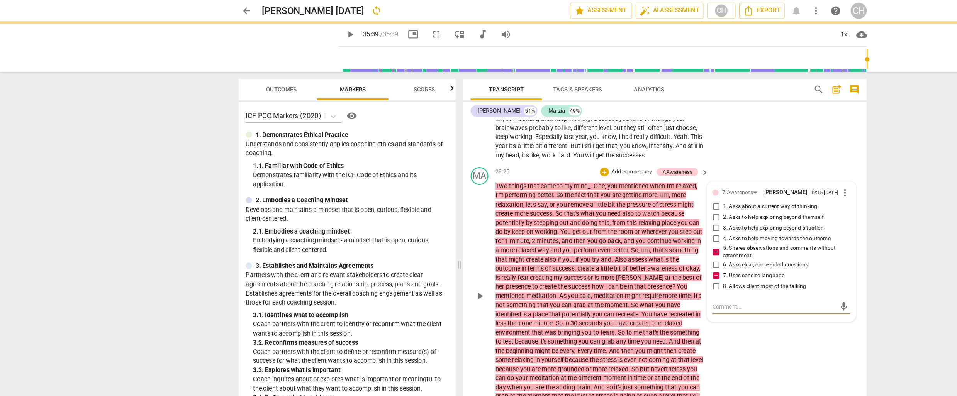
click at [617, 267] on textarea at bounding box center [670, 265] width 107 height 7
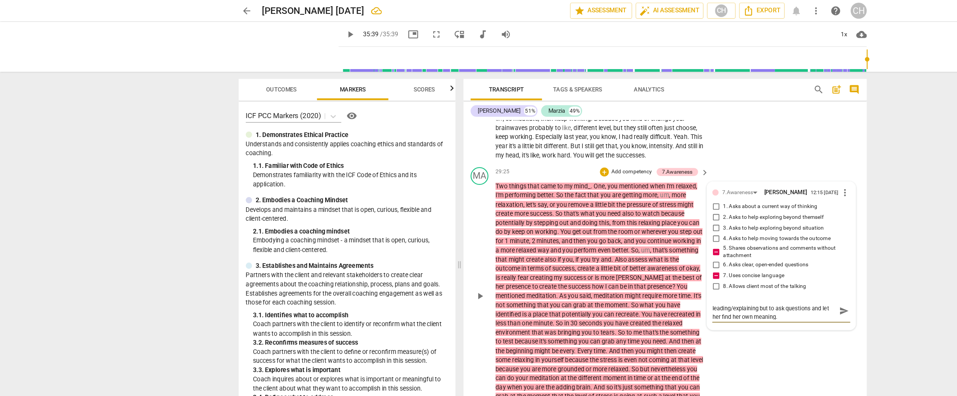
scroll to position [0, 0]
click at [512, 285] on span "you" at bounding box center [509, 288] width 10 height 6
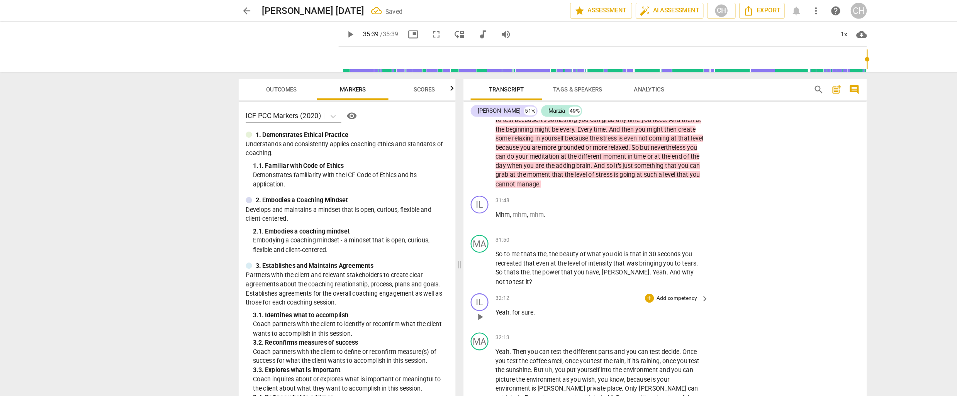
scroll to position [3848, 0]
click at [561, 204] on div "+" at bounding box center [563, 207] width 8 height 8
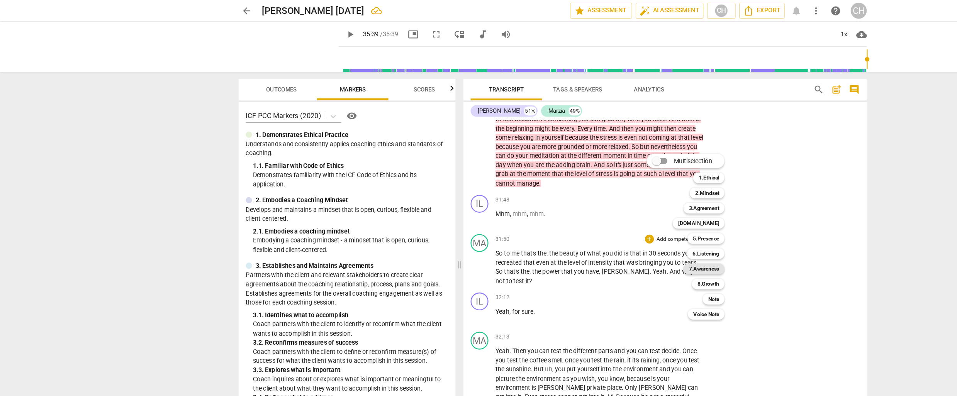
click at [603, 233] on b "7.Awareness" at bounding box center [610, 232] width 26 height 9
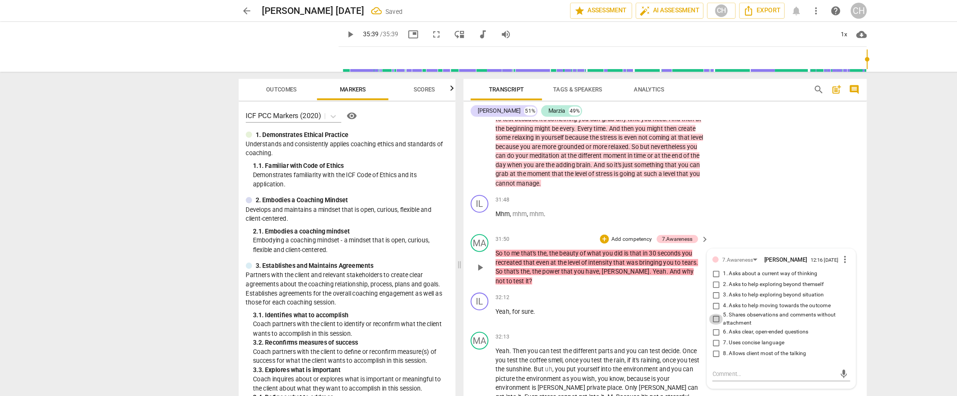
click at [619, 277] on input "5. Shares observations and comments without attachment" at bounding box center [620, 276] width 12 height 9
click at [552, 206] on p "Add competency" at bounding box center [547, 207] width 37 height 7
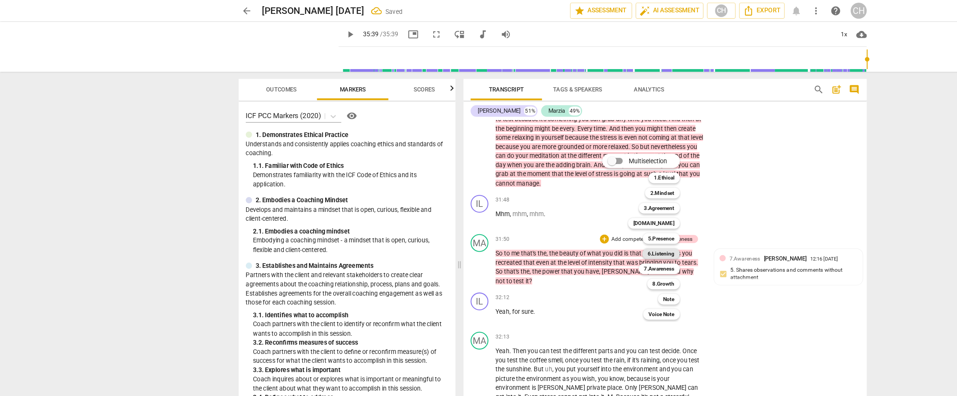
click at [574, 219] on b "6.Listening" at bounding box center [572, 219] width 23 height 9
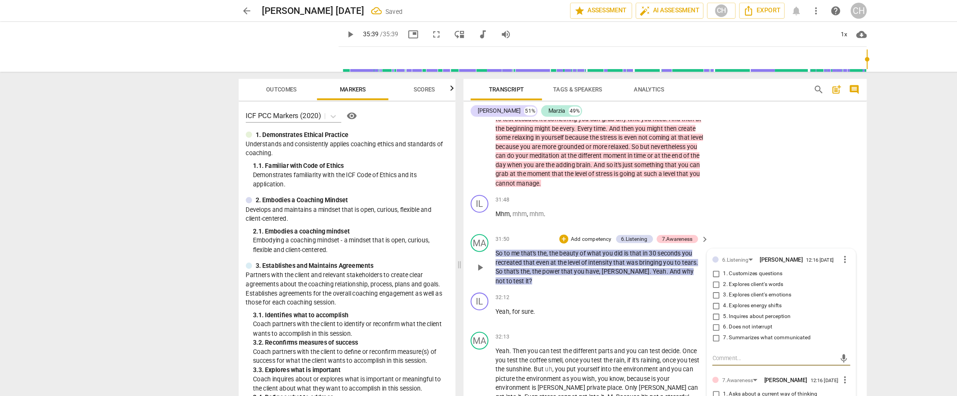
click at [619, 237] on input "1. Customizes questions" at bounding box center [620, 237] width 12 height 9
click at [452, 341] on span "it" at bounding box center [450, 344] width 3 height 6
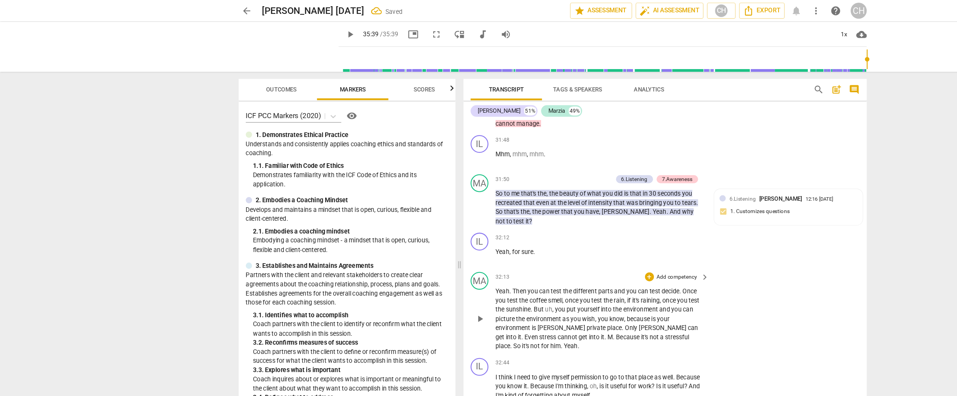
scroll to position [3904, 0]
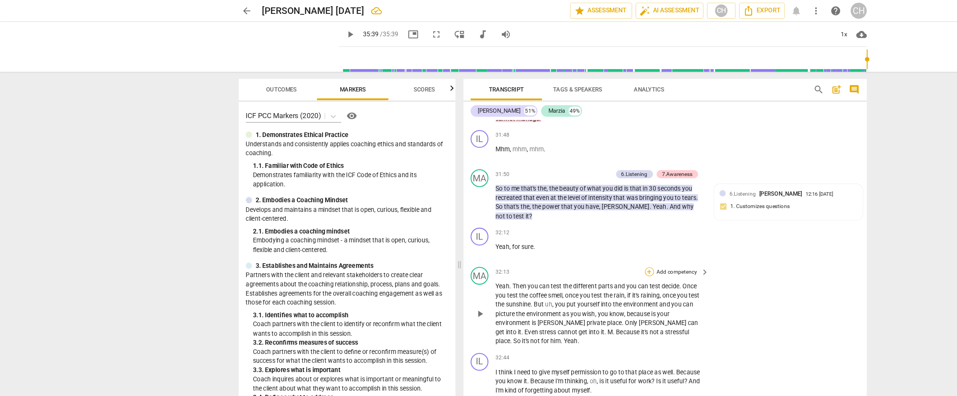
click at [562, 232] on div "+" at bounding box center [563, 236] width 8 height 8
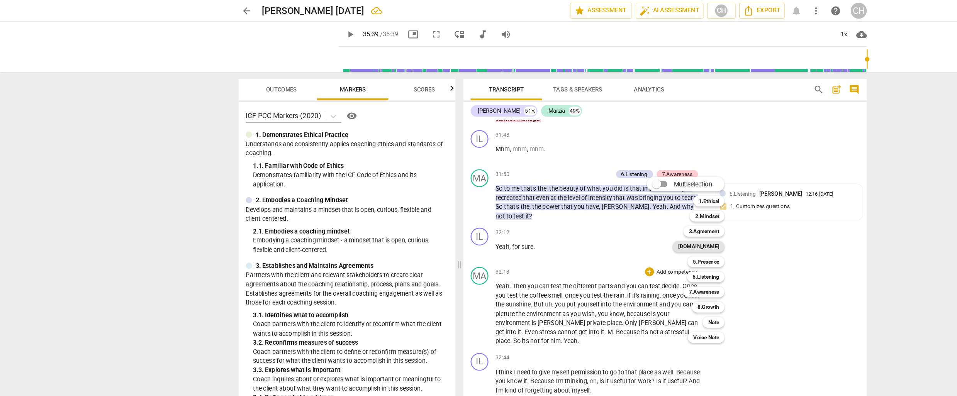
click at [618, 211] on b "[DOMAIN_NAME]" at bounding box center [605, 213] width 36 height 9
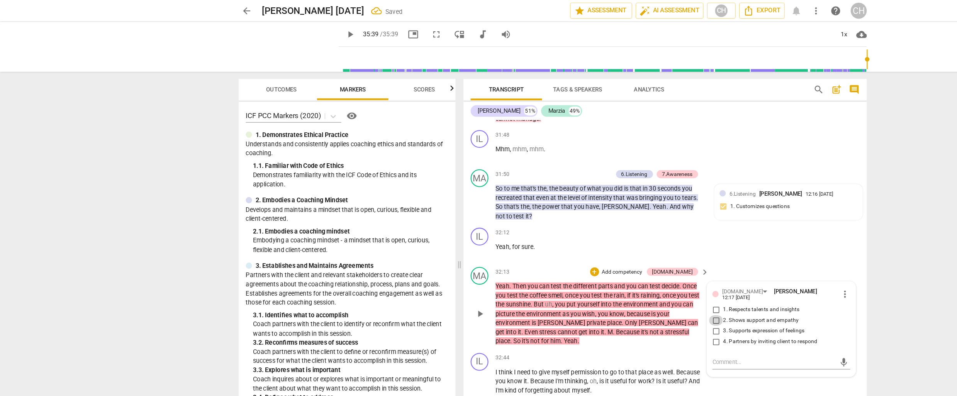
click at [619, 273] on input "2. Shows support and empathy" at bounding box center [620, 277] width 12 height 9
click at [544, 327] on span "useful" at bounding box center [537, 330] width 16 height 6
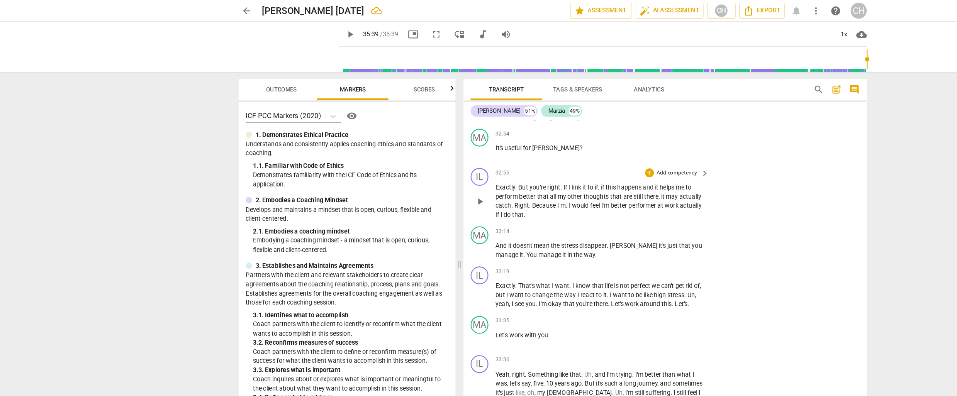
scroll to position [4141, 0]
click at [561, 196] on div "+" at bounding box center [563, 200] width 8 height 8
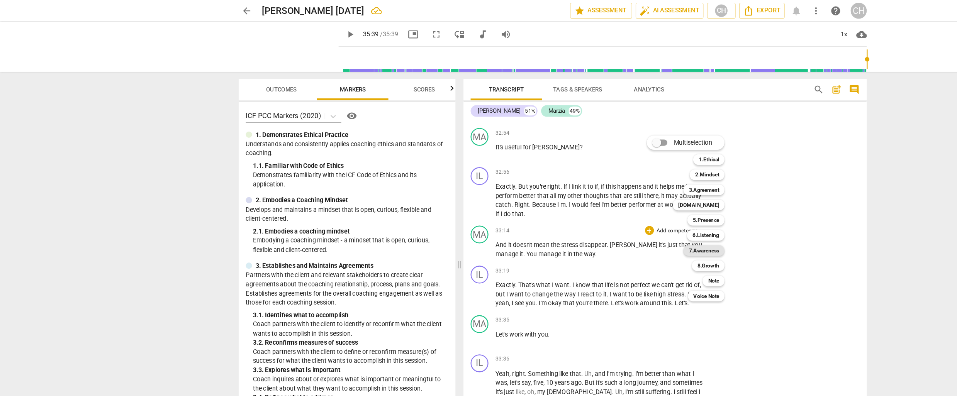
click at [598, 217] on b "7.Awareness" at bounding box center [610, 216] width 26 height 9
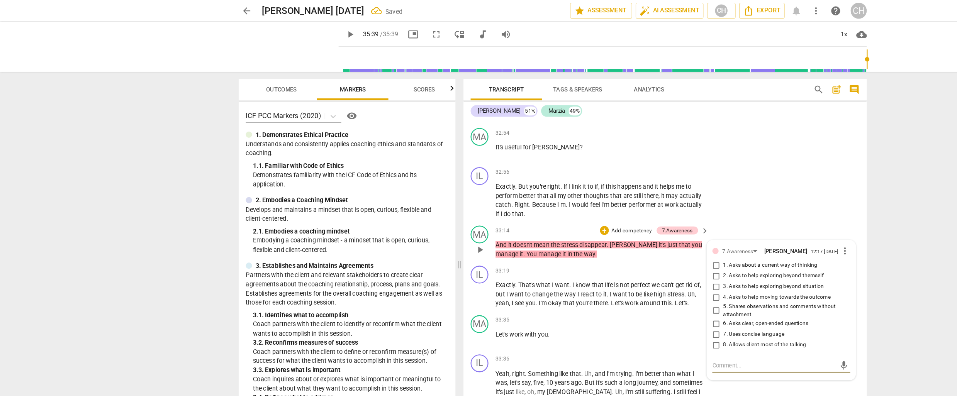
click at [619, 265] on input "5. Shares observations and comments without attachment" at bounding box center [620, 269] width 12 height 9
click at [619, 285] on input "7. Uses concise language" at bounding box center [620, 289] width 12 height 9
click at [555, 260] on span "around" at bounding box center [563, 263] width 19 height 6
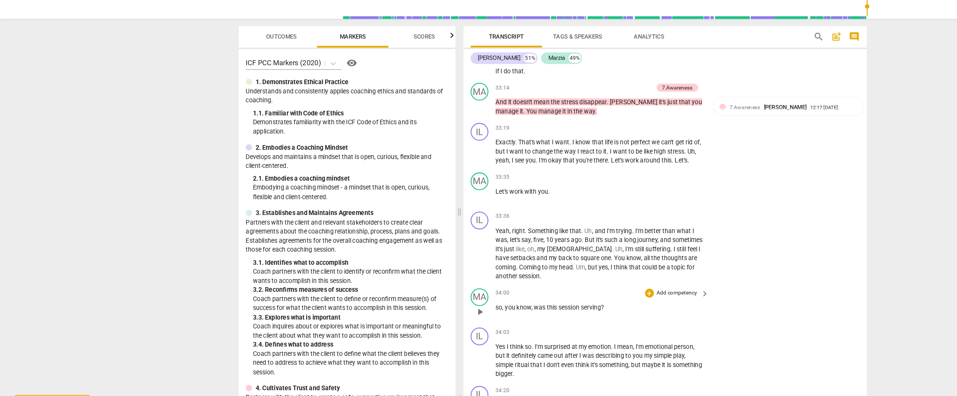
scroll to position [4222, 0]
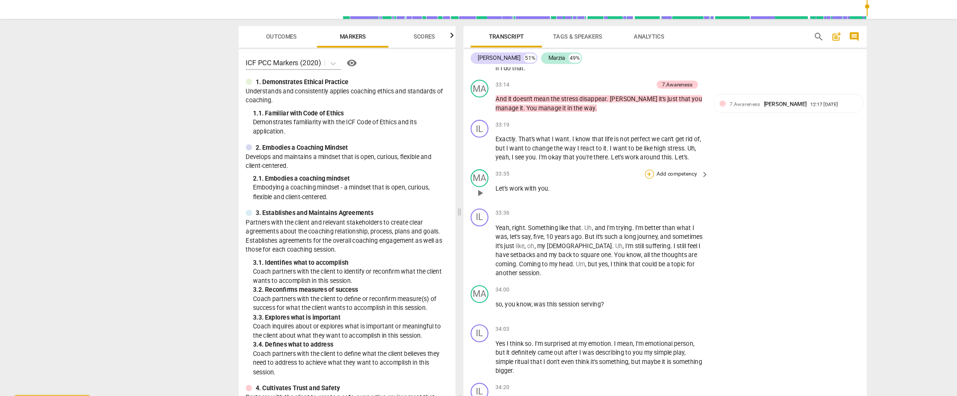
click at [559, 193] on div "+" at bounding box center [563, 197] width 8 height 8
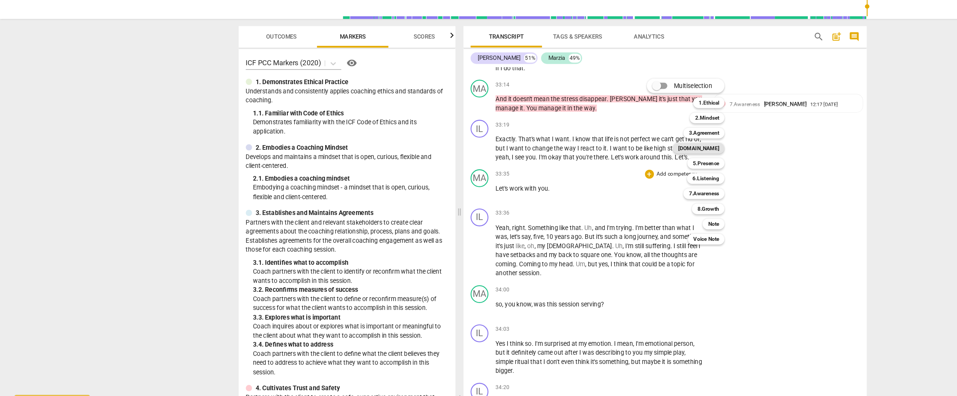
click at [617, 177] on b "[DOMAIN_NAME]" at bounding box center [605, 174] width 36 height 9
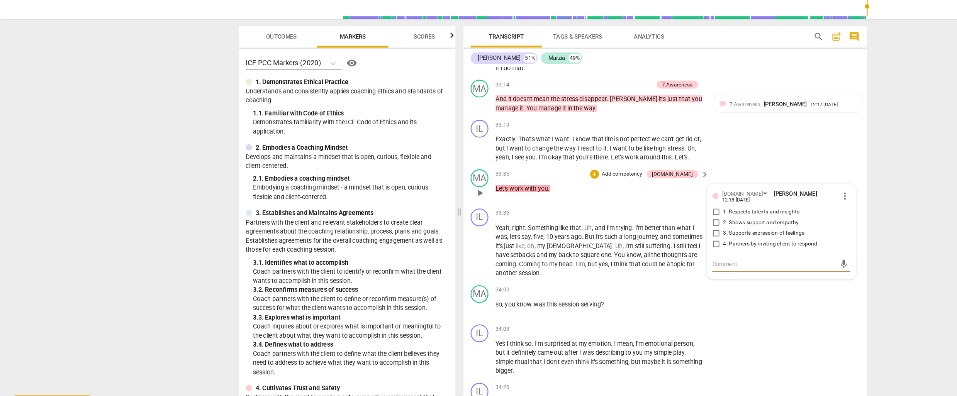
click at [620, 234] on input "2. Shows support and empathy" at bounding box center [620, 238] width 12 height 9
click at [560, 272] on span "could" at bounding box center [563, 275] width 14 height 6
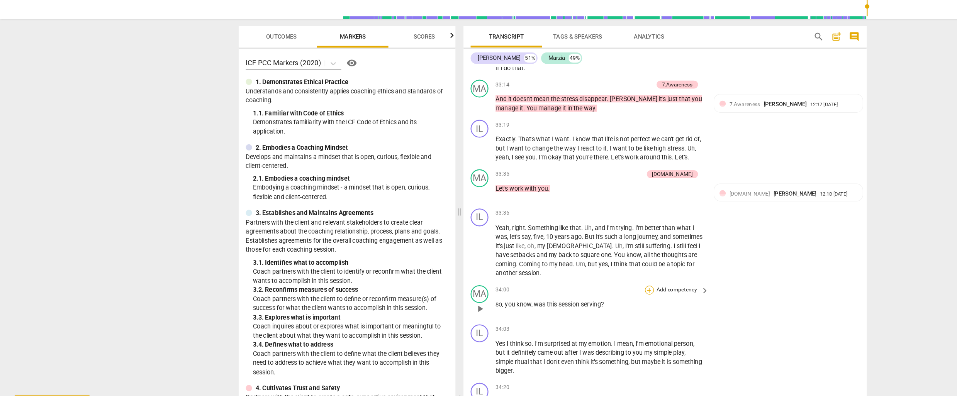
click at [562, 293] on div "+" at bounding box center [563, 297] width 8 height 8
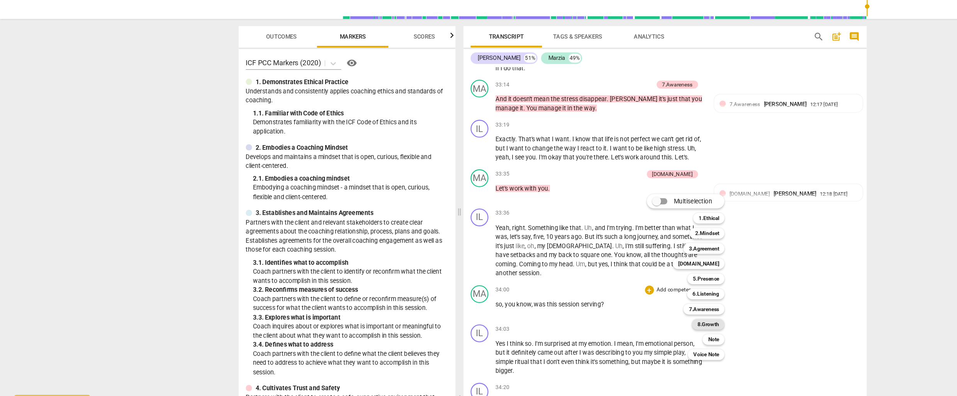
click at [609, 325] on b "8.Growth" at bounding box center [613, 326] width 19 height 9
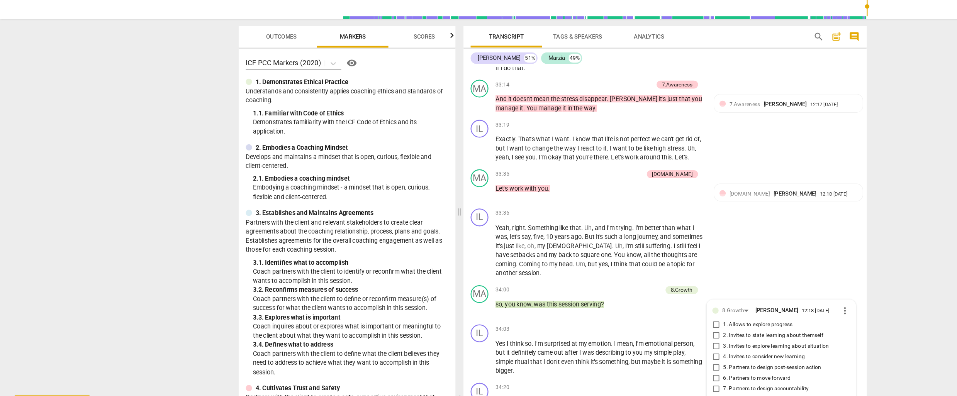
scroll to position [4385, 0]
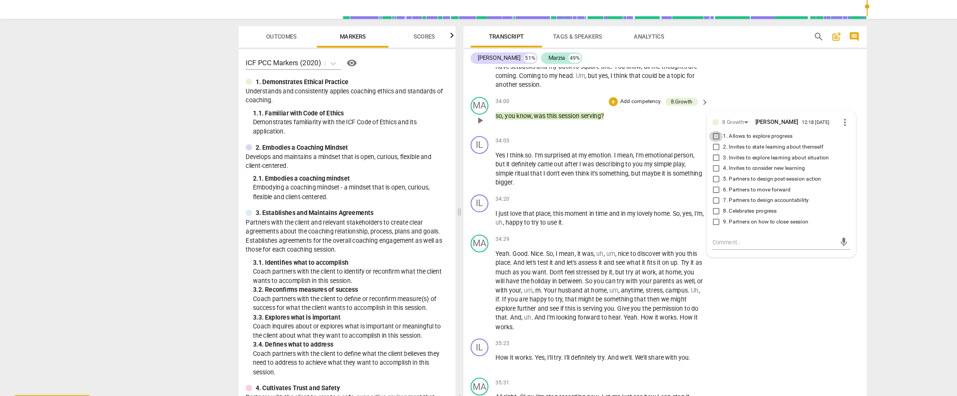
click at [619, 160] on input "1. Allows to explore progress" at bounding box center [620, 164] width 12 height 9
click at [537, 231] on div "IL play_arrow pause 34:20 + Add competency keyboard_arrow_right I just love tha…" at bounding box center [575, 228] width 349 height 35
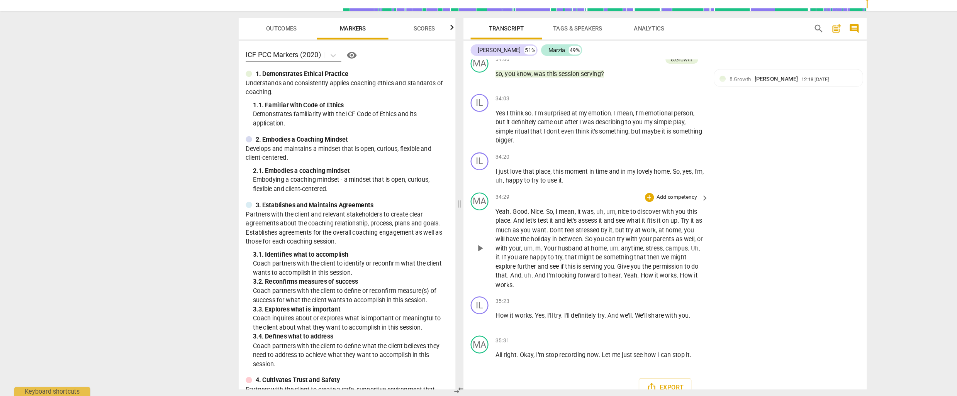
scroll to position [0, 0]
click at [563, 220] on div "+" at bounding box center [563, 224] width 8 height 8
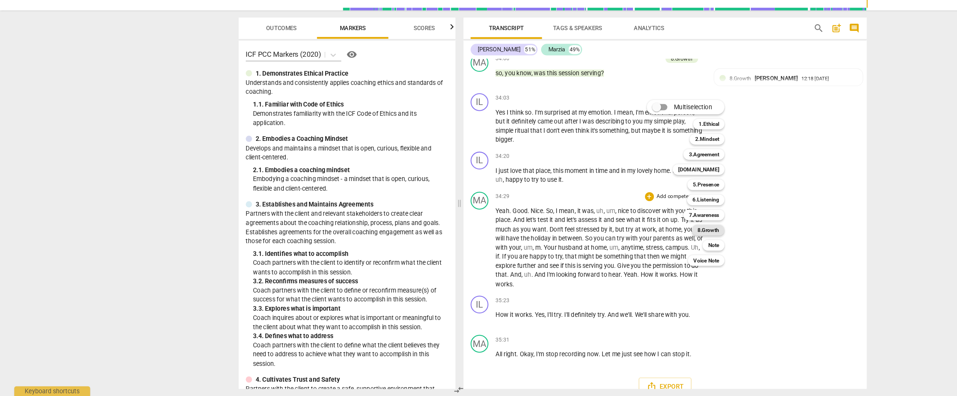
click at [619, 251] on b "8.Growth" at bounding box center [613, 252] width 19 height 9
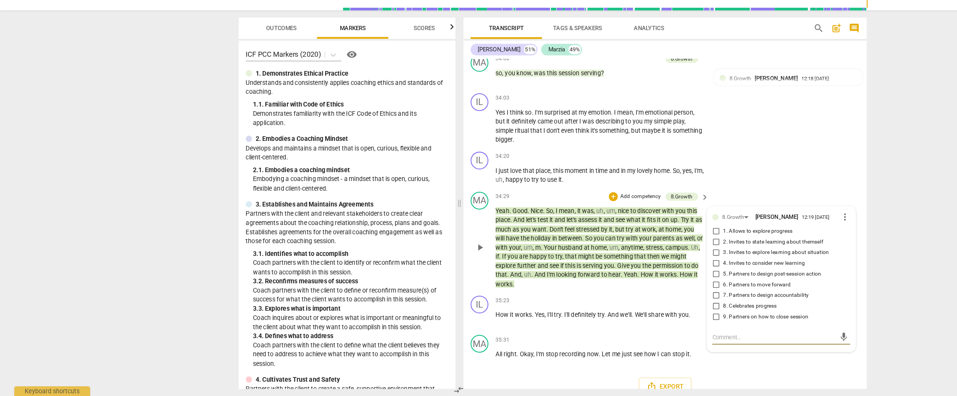
click at [619, 296] on input "6. Partners to move forward" at bounding box center [620, 300] width 12 height 9
click at [622, 342] on textarea at bounding box center [670, 345] width 107 height 7
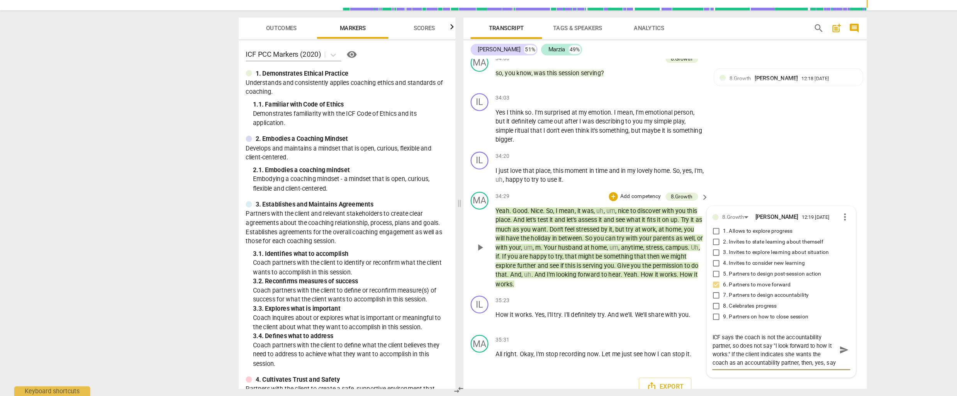
scroll to position [6, 0]
click at [520, 326] on div "IL play_arrow pause 35:23 + Add competency keyboard_arrow_right How it works . …" at bounding box center [575, 323] width 349 height 34
